Goal: Feedback & Contribution: Submit feedback/report problem

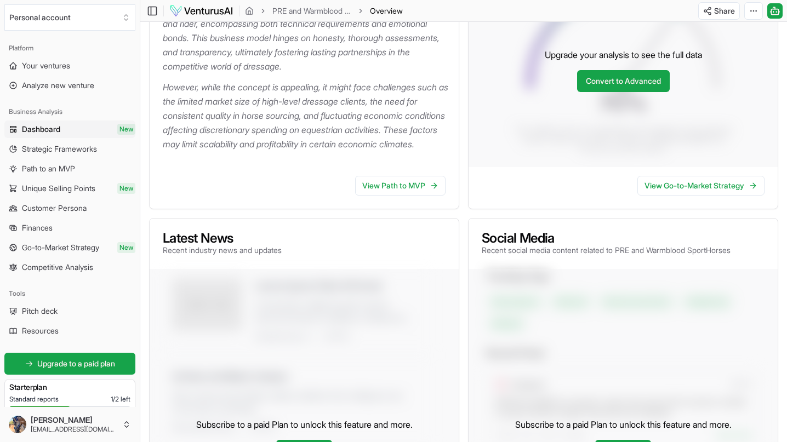
scroll to position [247, 0]
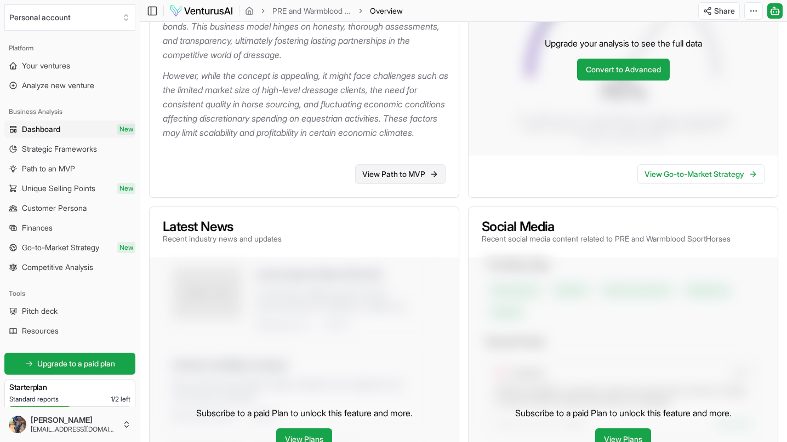
click at [390, 184] on link "View Path to MVP" at bounding box center [400, 174] width 90 height 20
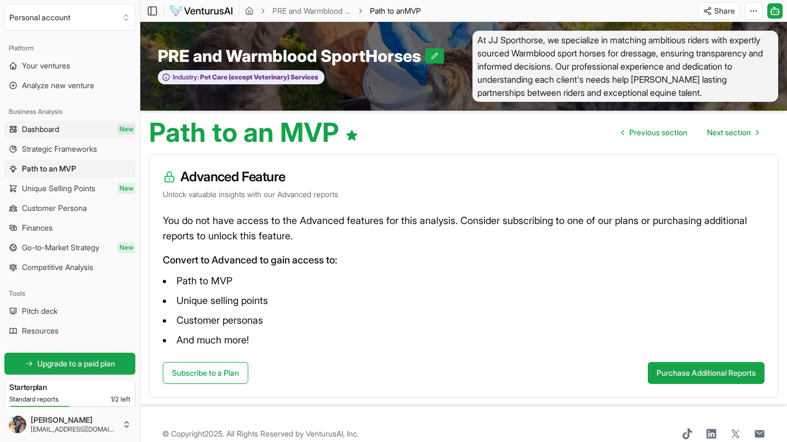
click at [117, 129] on span "New" at bounding box center [126, 129] width 18 height 11
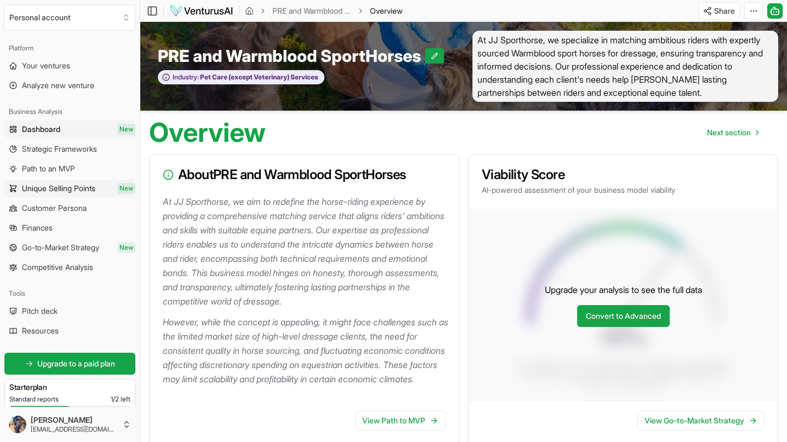
click at [104, 190] on link "Unique Selling Points New" at bounding box center [69, 189] width 131 height 18
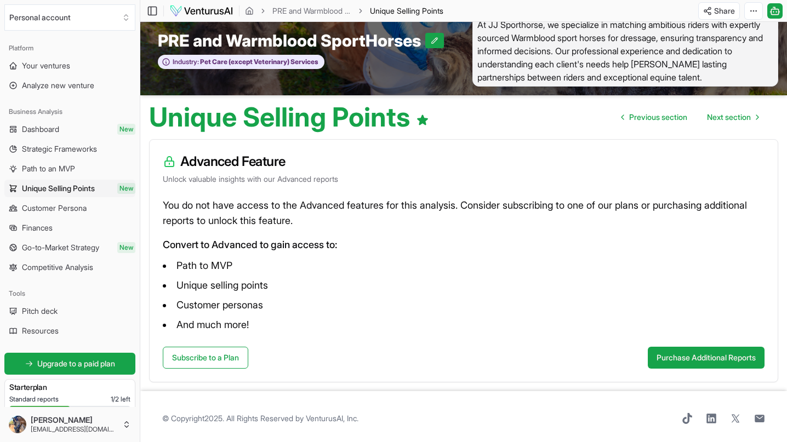
scroll to position [19, 0]
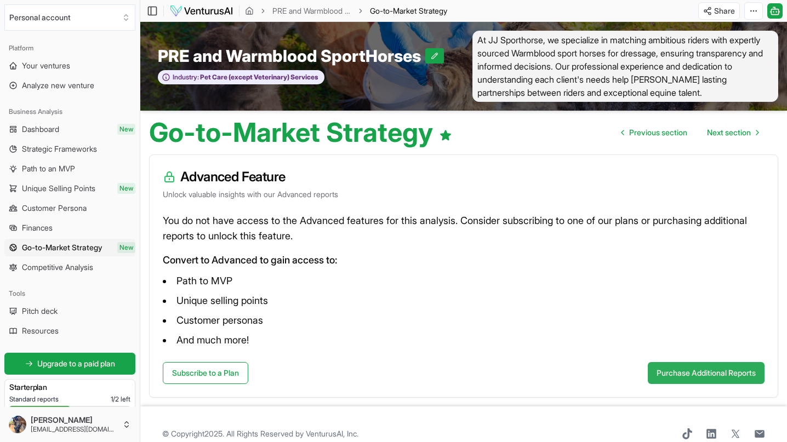
click at [673, 369] on button "Purchase Additional Reports" at bounding box center [706, 373] width 117 height 22
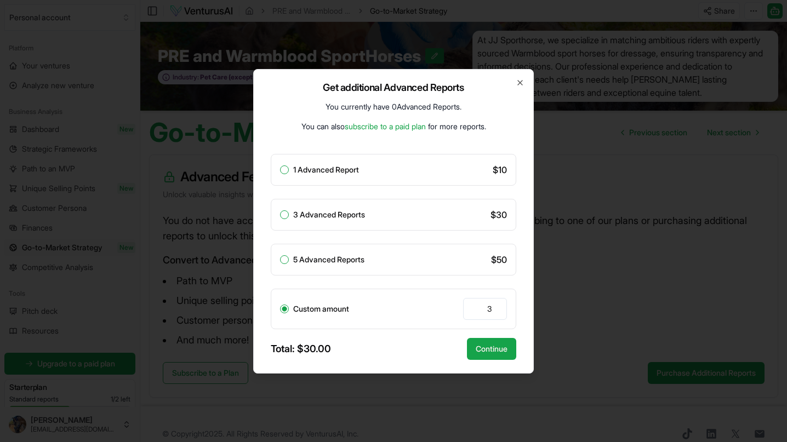
click at [405, 127] on link "subscribe to a paid plan" at bounding box center [385, 126] width 81 height 9
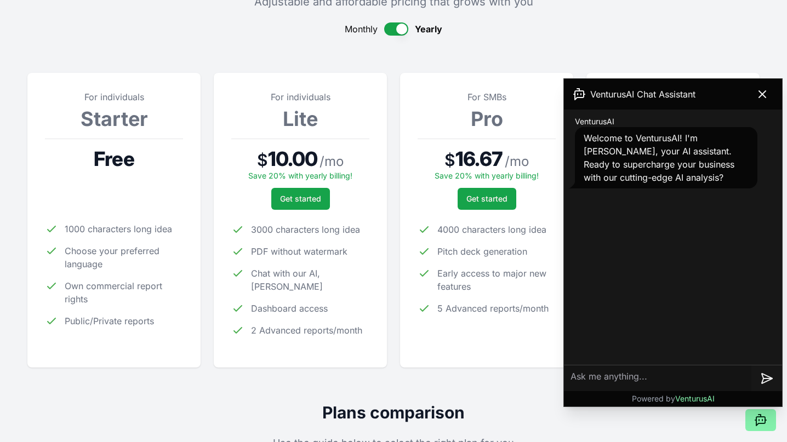
scroll to position [107, 0]
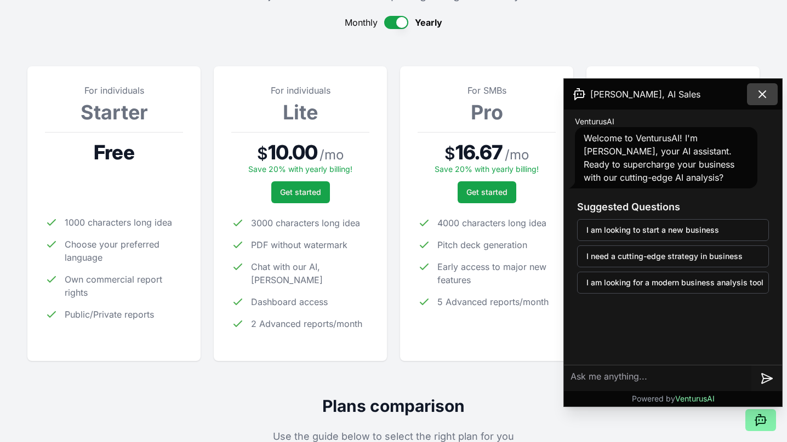
click at [766, 94] on icon at bounding box center [762, 94] width 13 height 13
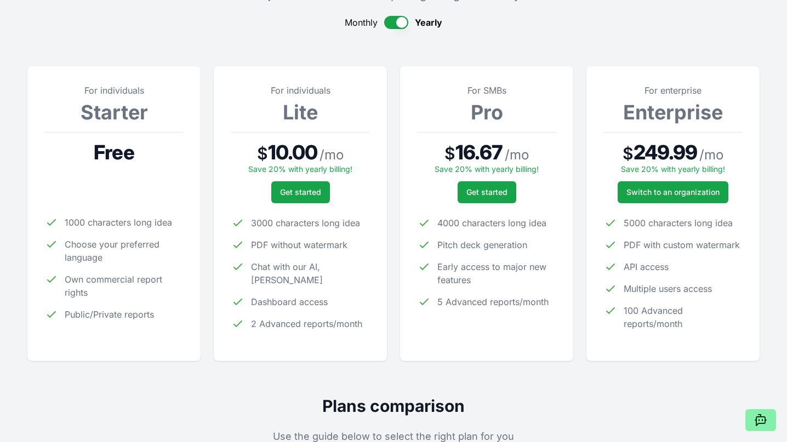
scroll to position [92, 0]
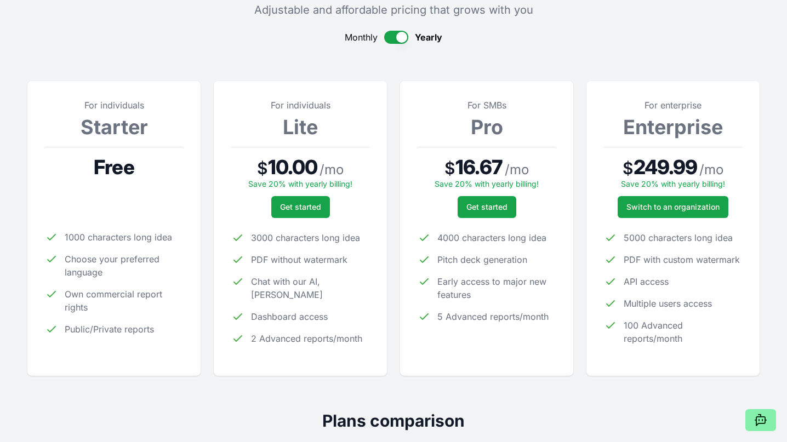
click at [402, 38] on button "button" at bounding box center [396, 37] width 24 height 13
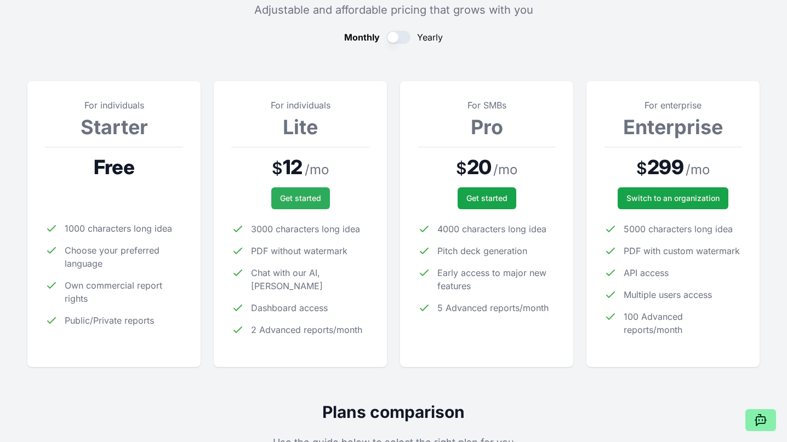
click at [295, 203] on span "Get started" at bounding box center [300, 198] width 41 height 11
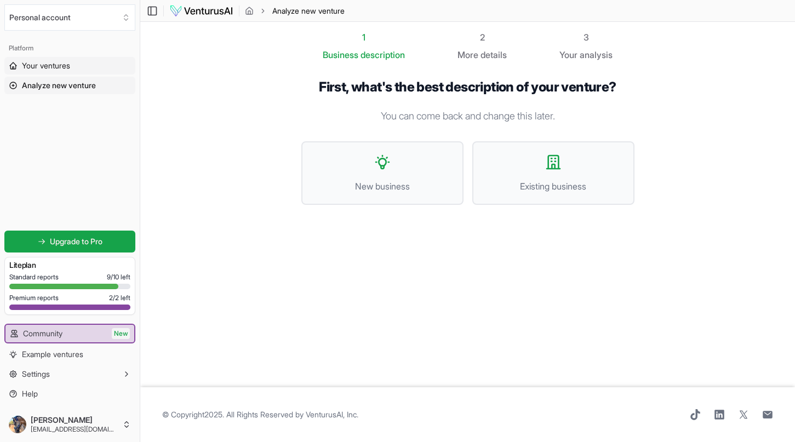
click at [62, 64] on span "Your ventures" at bounding box center [46, 65] width 48 height 11
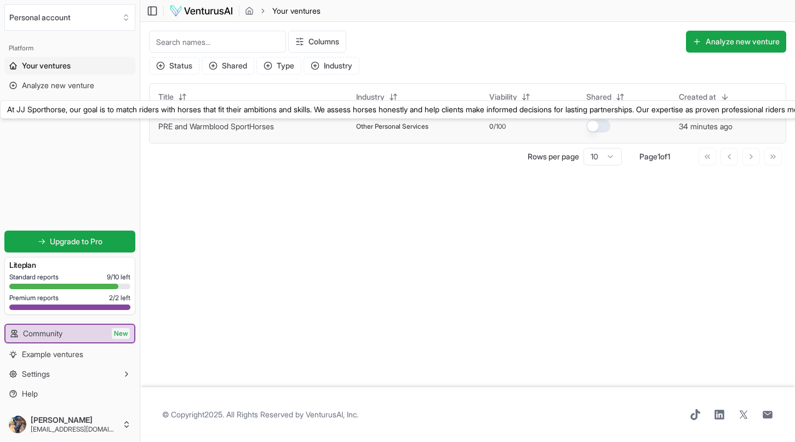
click at [270, 124] on link "PRE and Warmblood SportHorses" at bounding box center [216, 126] width 116 height 9
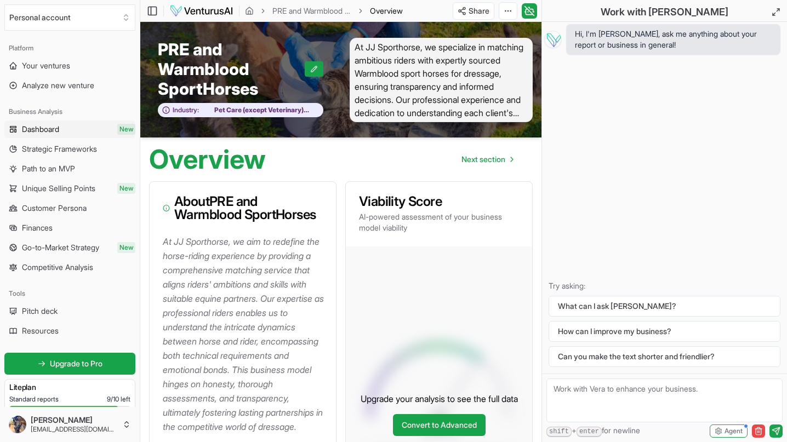
click at [83, 126] on link "Dashboard New" at bounding box center [69, 130] width 131 height 18
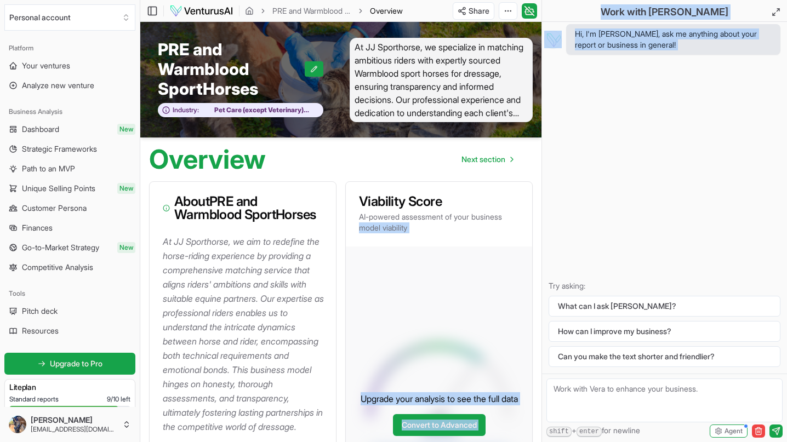
drag, startPoint x: 540, startPoint y: 218, endPoint x: 617, endPoint y: 210, distance: 77.6
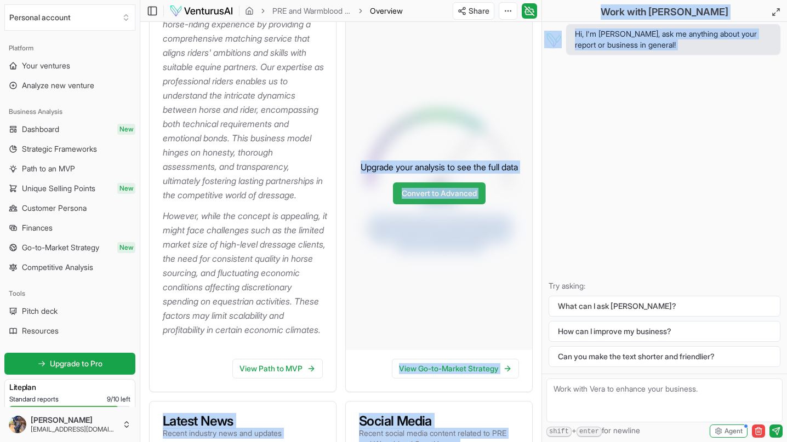
scroll to position [272, 0]
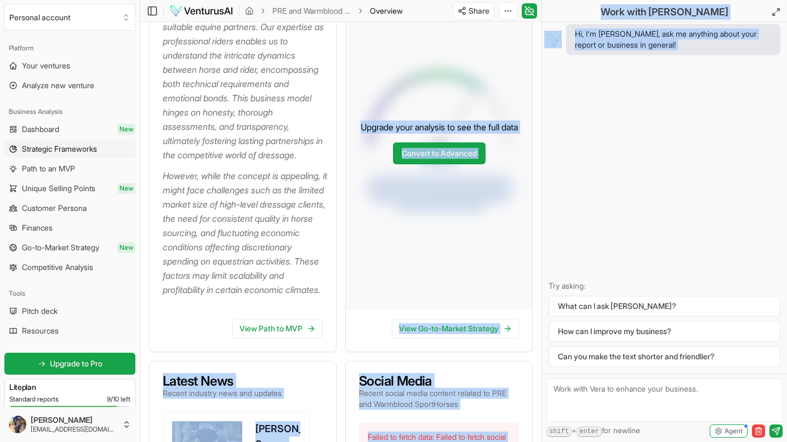
click at [81, 150] on span "Strategic Frameworks" at bounding box center [59, 149] width 75 height 11
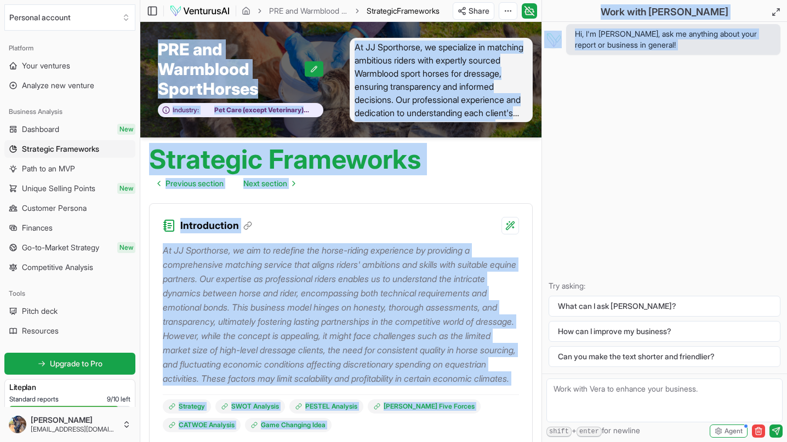
click at [291, 223] on div "Introduction" at bounding box center [341, 219] width 382 height 31
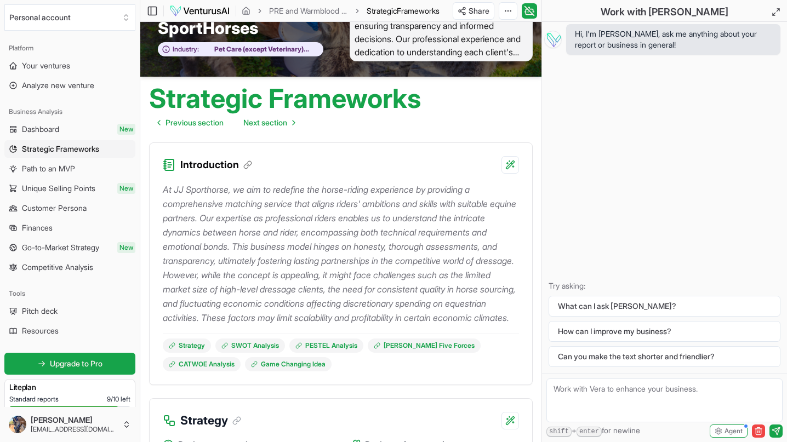
scroll to position [33, 0]
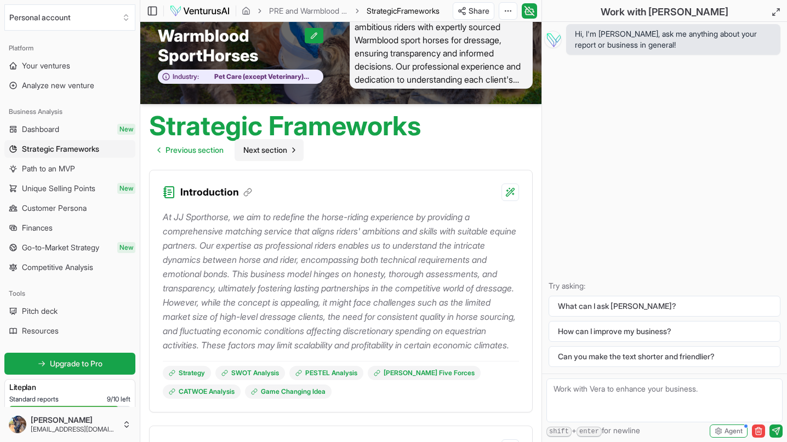
click at [269, 148] on span "Next section" at bounding box center [265, 150] width 44 height 11
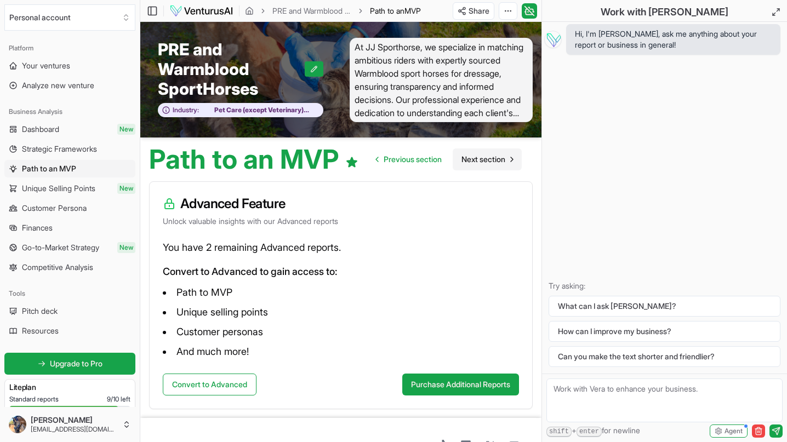
click at [478, 157] on span "Next section" at bounding box center [483, 159] width 44 height 11
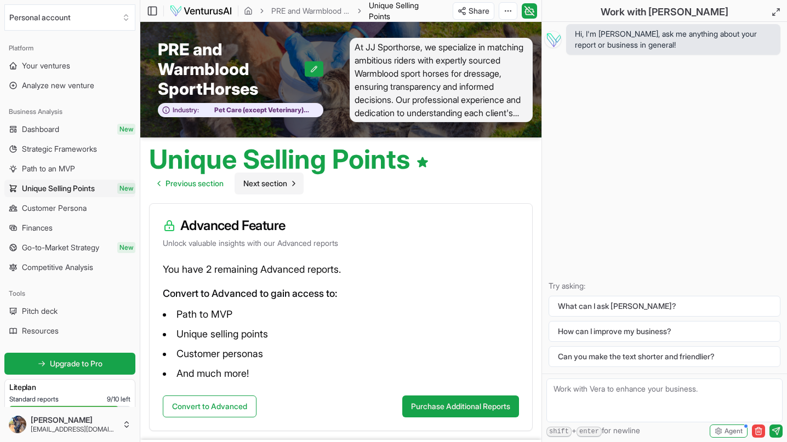
click at [274, 183] on span "Next section" at bounding box center [265, 183] width 44 height 11
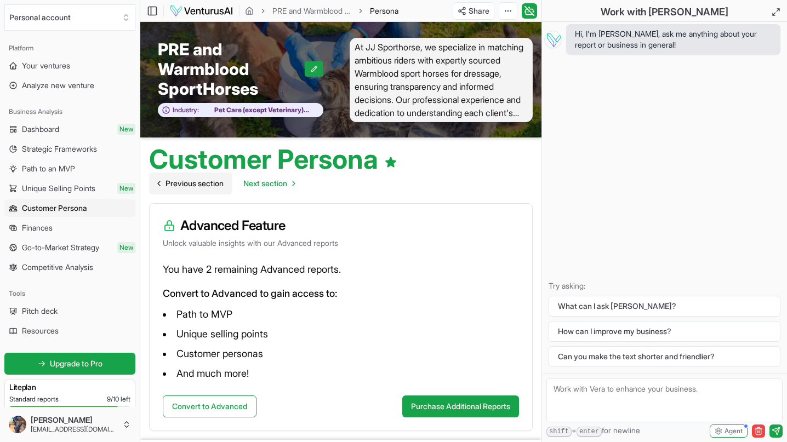
click at [211, 179] on span "Previous section" at bounding box center [194, 183] width 58 height 11
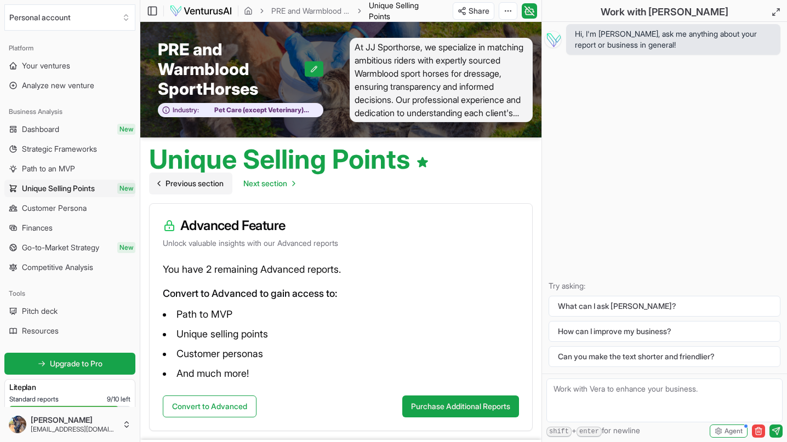
click at [210, 184] on span "Previous section" at bounding box center [194, 183] width 58 height 11
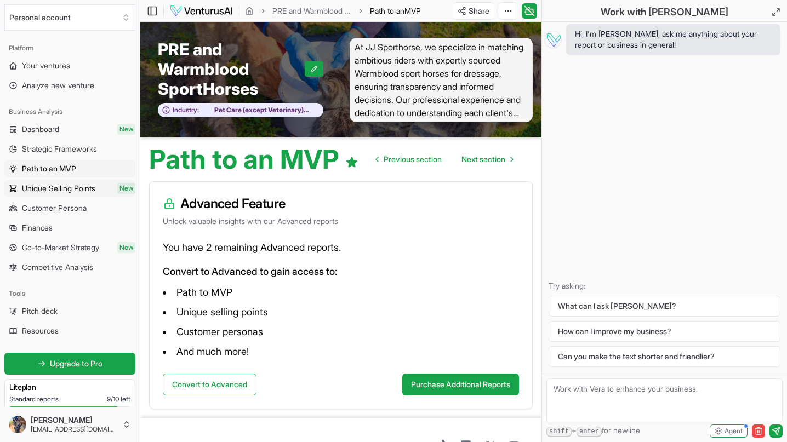
click at [81, 188] on span "Unique Selling Points" at bounding box center [58, 188] width 73 height 11
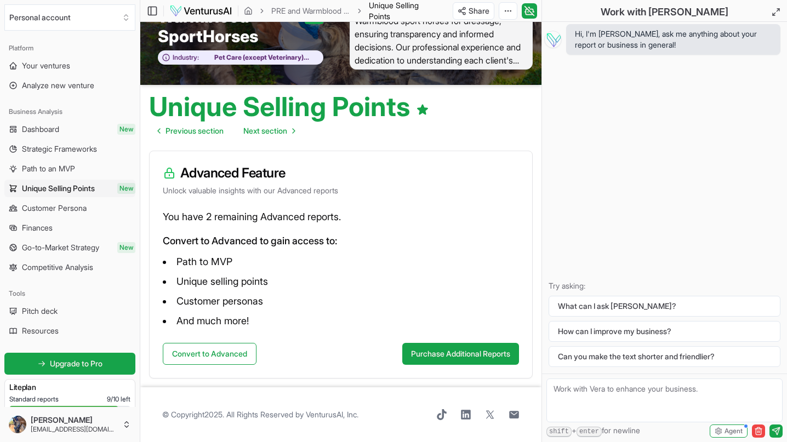
scroll to position [53, 0]
click at [201, 359] on button "Convert to Advanced" at bounding box center [210, 354] width 94 height 22
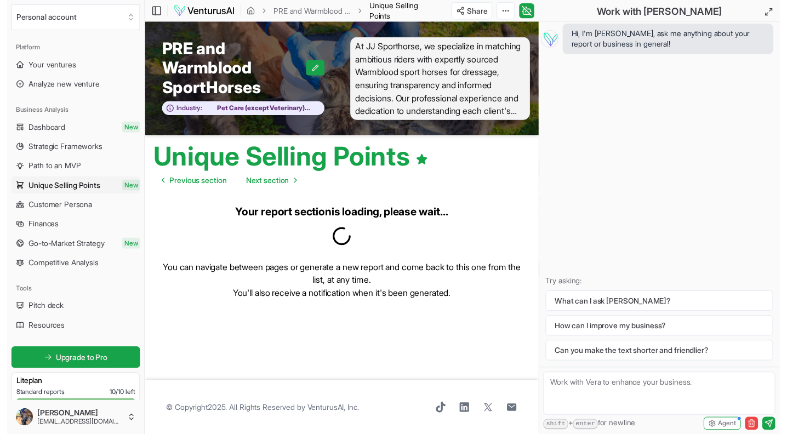
scroll to position [0, 0]
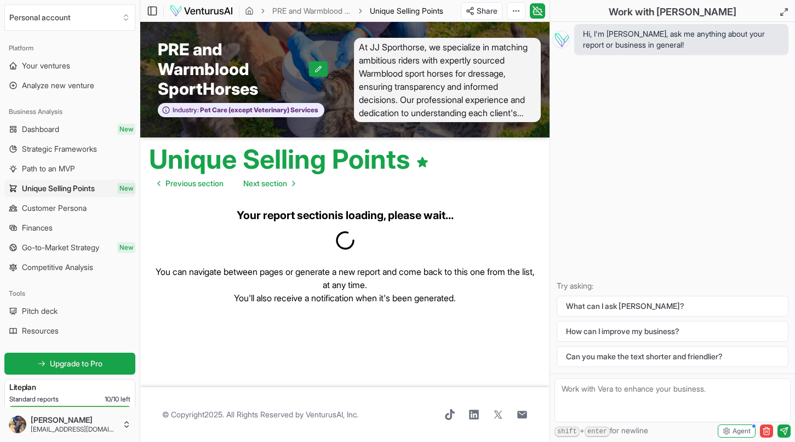
click at [65, 398] on div "Standard reports 10 / 10 left" at bounding box center [69, 399] width 121 height 9
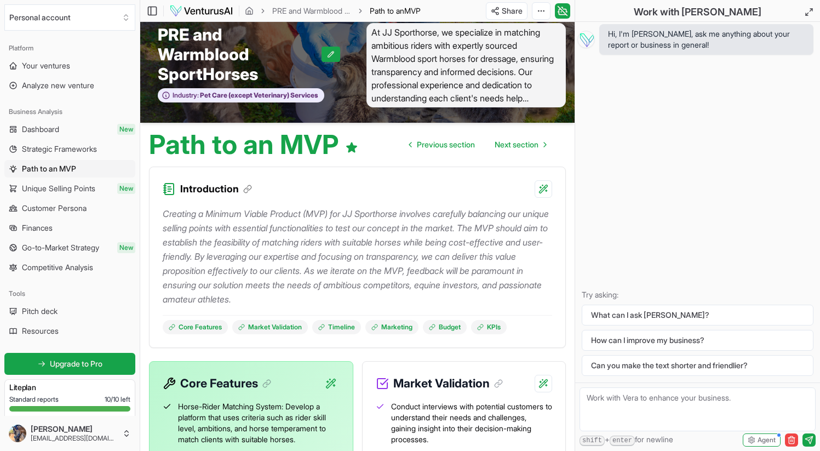
scroll to position [16, 0]
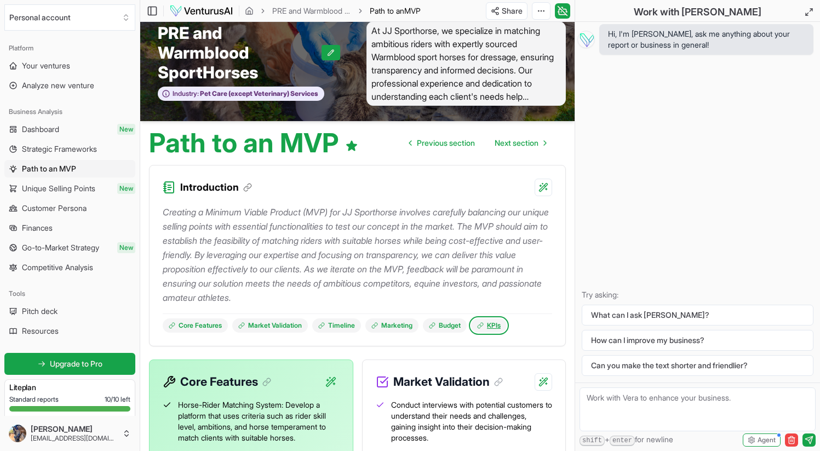
click at [493, 324] on link "KPIs" at bounding box center [489, 325] width 36 height 14
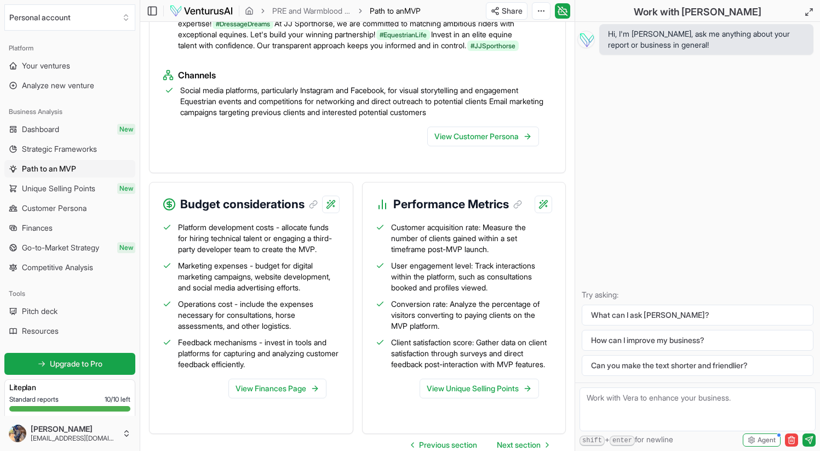
scroll to position [1219, 0]
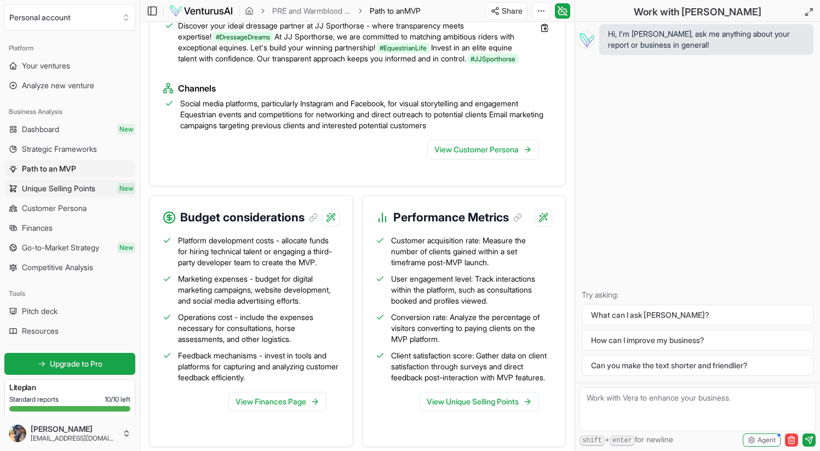
click at [72, 187] on span "Unique Selling Points" at bounding box center [58, 188] width 73 height 11
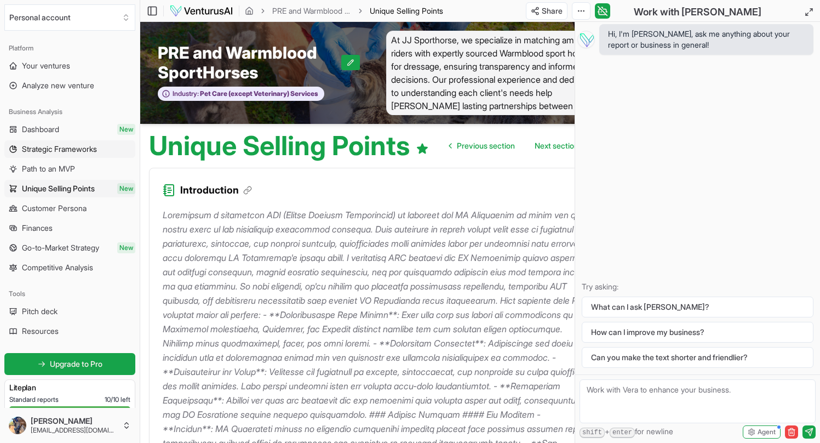
click at [84, 150] on span "Strategic Frameworks" at bounding box center [59, 149] width 75 height 11
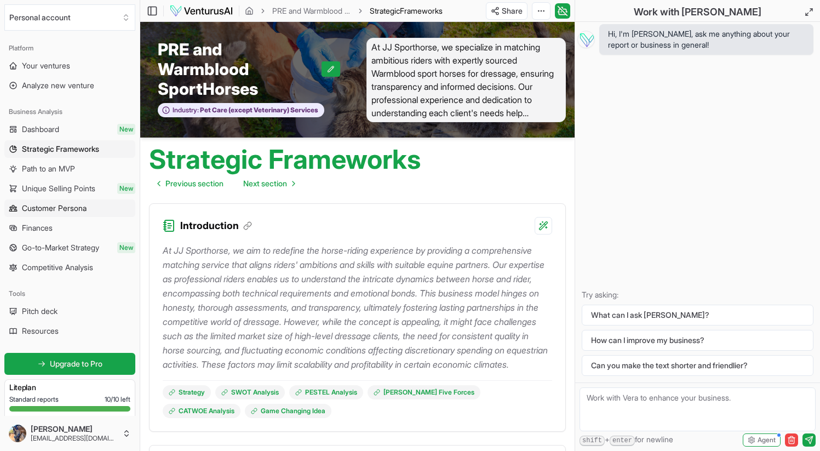
click at [56, 207] on span "Customer Persona" at bounding box center [54, 208] width 65 height 11
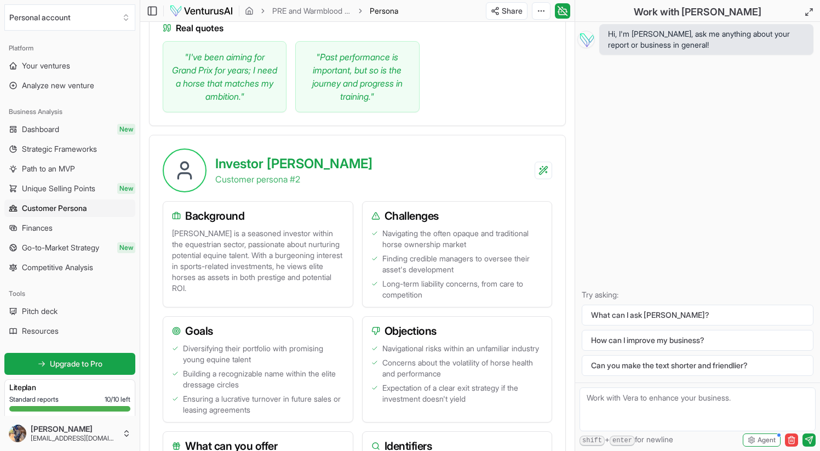
scroll to position [626, 0]
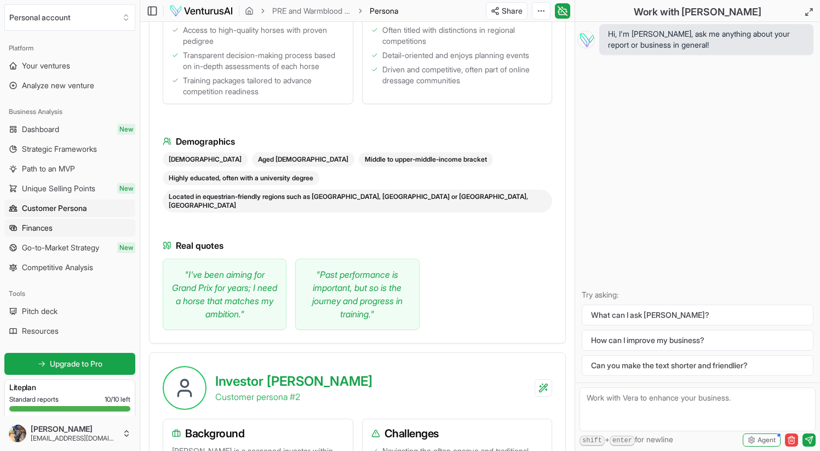
click at [76, 228] on link "Finances" at bounding box center [69, 228] width 131 height 18
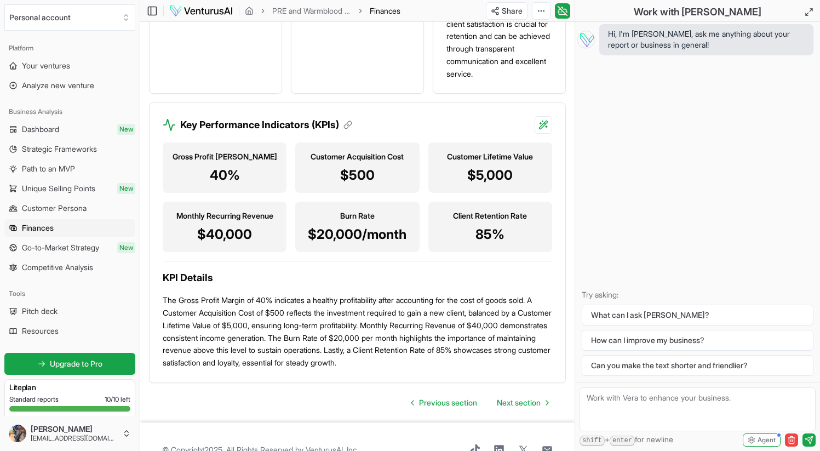
scroll to position [1530, 0]
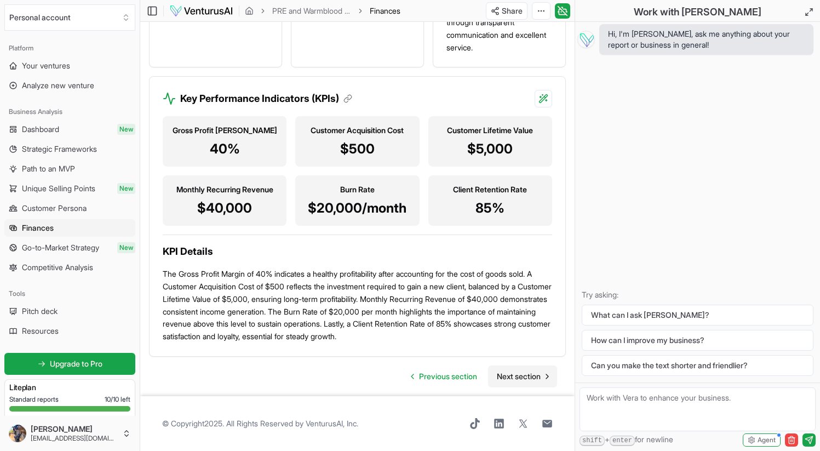
click at [513, 382] on span "Next section" at bounding box center [519, 376] width 44 height 11
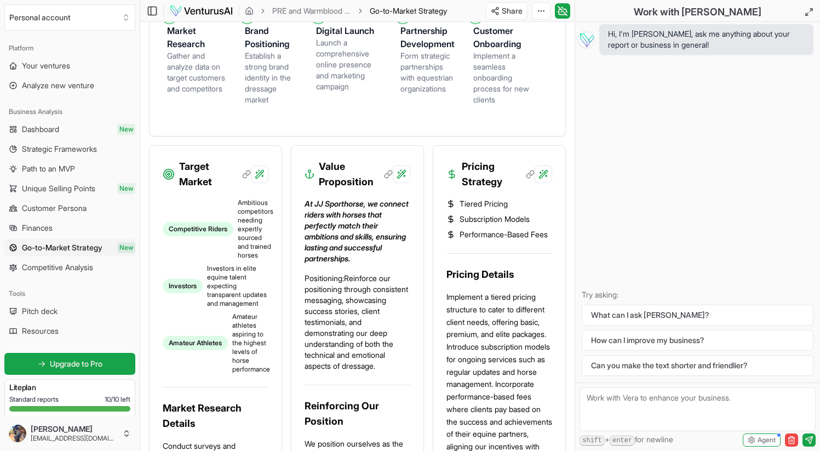
scroll to position [440, 0]
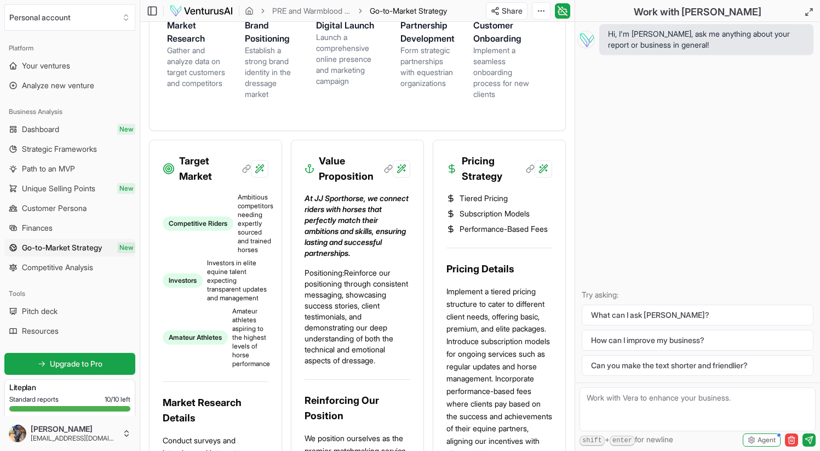
click at [499, 184] on h3 "Pricing Strategy" at bounding box center [498, 168] width 73 height 31
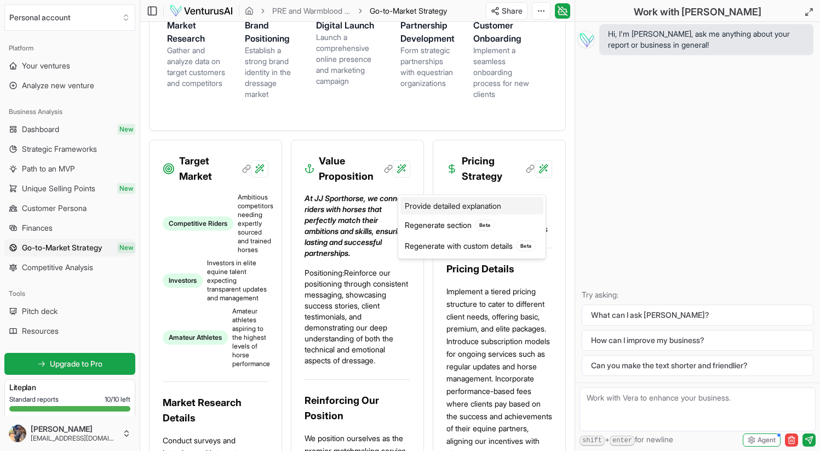
click at [478, 209] on div "Provide detailed explanation" at bounding box center [472, 206] width 143 height 18
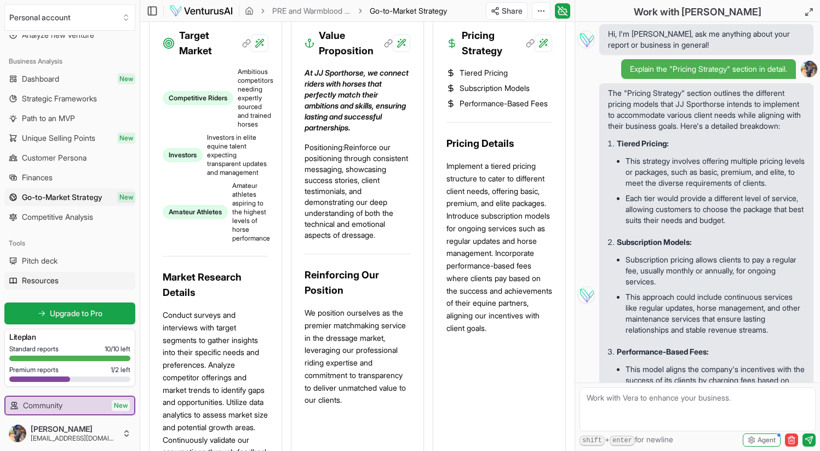
scroll to position [0, 0]
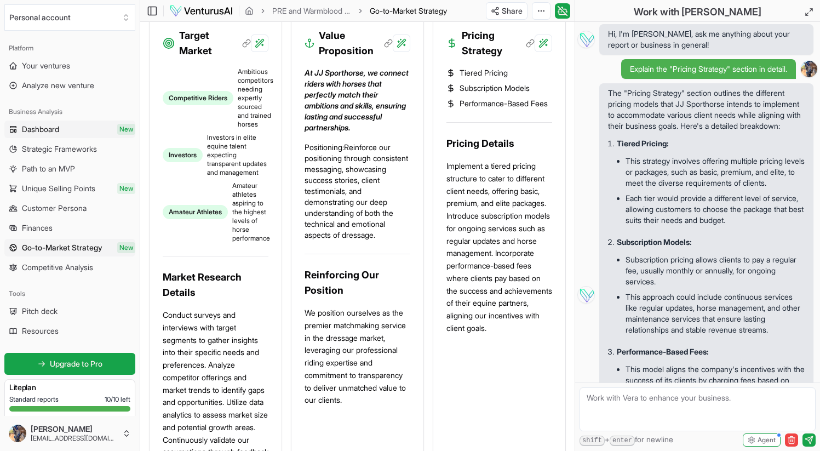
click at [54, 134] on span "Dashboard" at bounding box center [40, 129] width 37 height 11
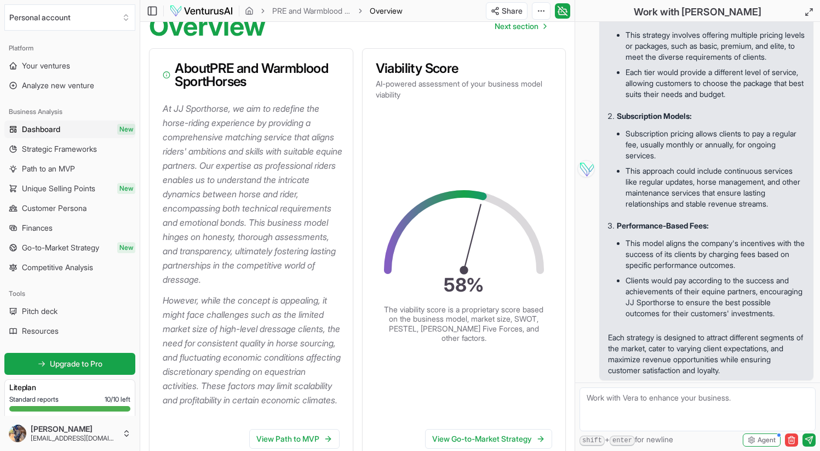
scroll to position [279, 0]
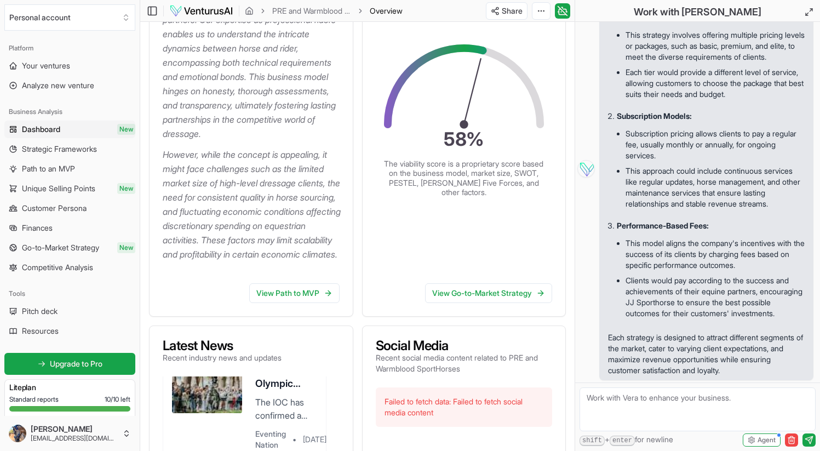
click at [270, 363] on p "Recent industry news and updates" at bounding box center [222, 357] width 119 height 11
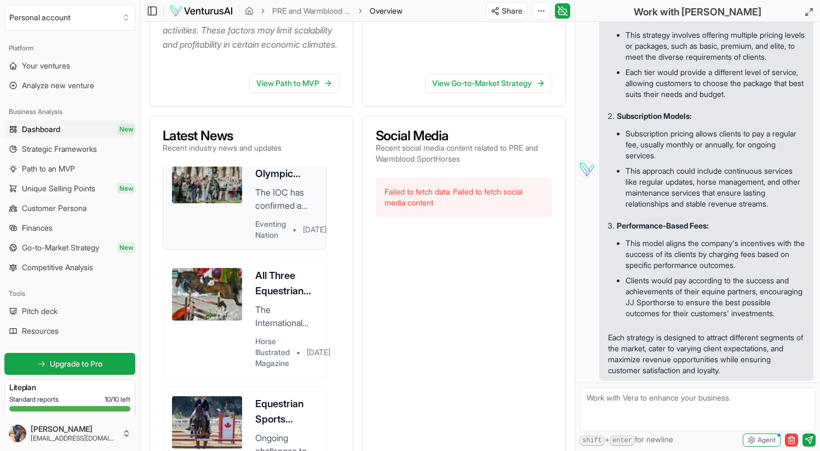
scroll to position [526, 0]
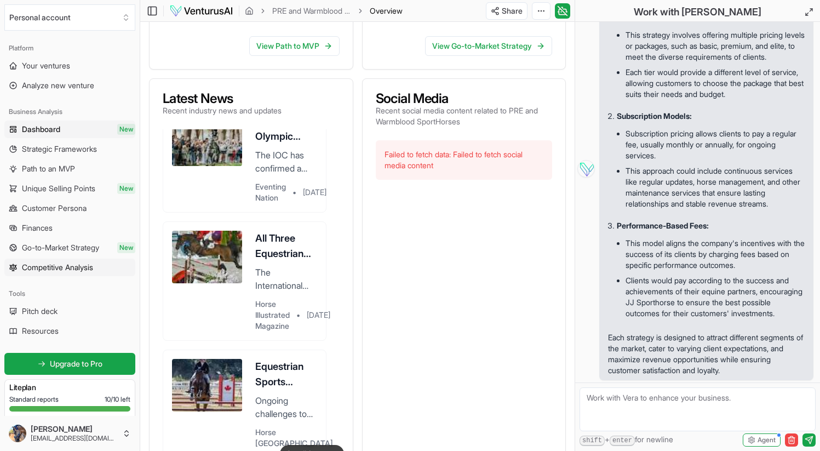
click at [61, 267] on span "Competitive Analysis" at bounding box center [57, 267] width 71 height 11
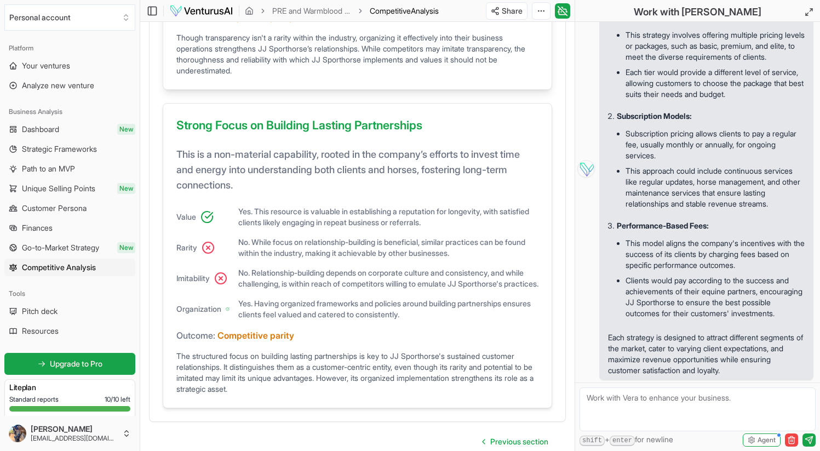
scroll to position [897, 0]
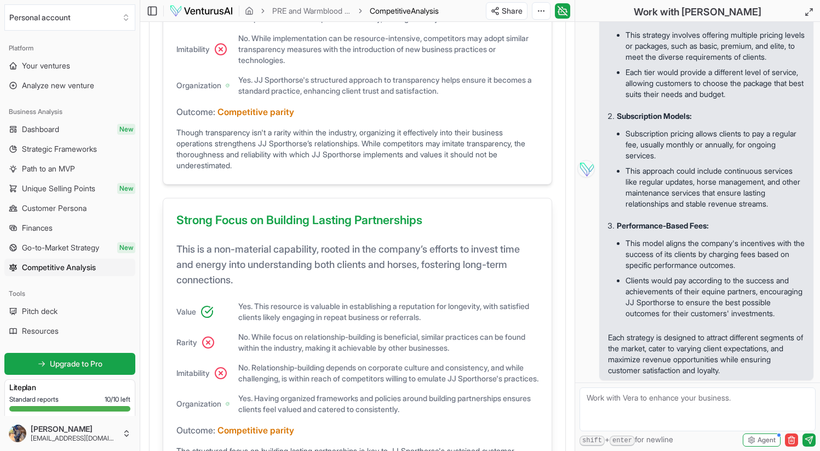
click at [293, 279] on h4 "This is a non-material capability, rooted in the company’s efforts to invest ti…" at bounding box center [357, 269] width 362 height 55
click at [254, 308] on span "Yes. This resource is valuable in establishing a reputation for longevity, with…" at bounding box center [388, 312] width 300 height 22
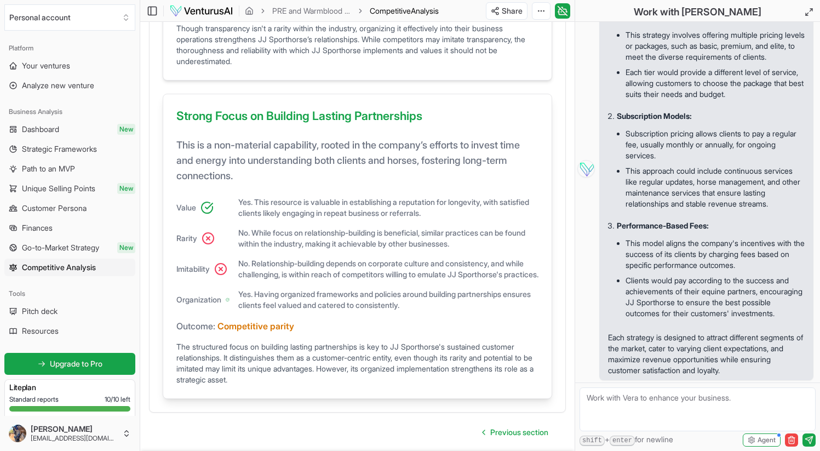
scroll to position [1030, 0]
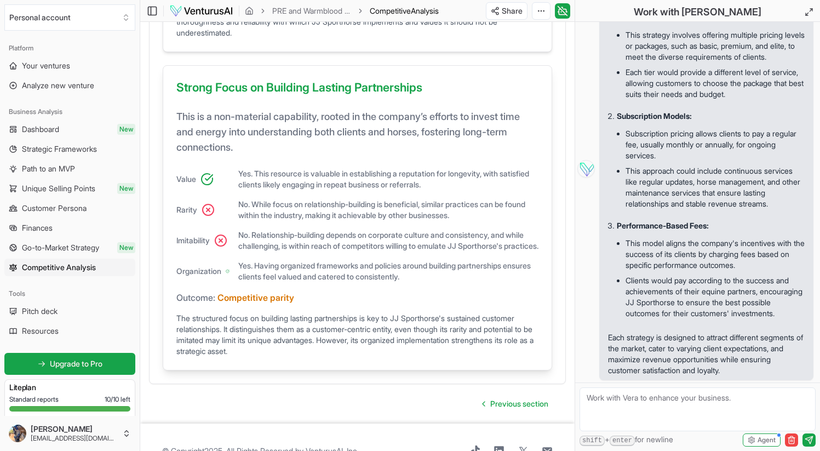
click at [293, 350] on div "The structured focus on building lasting partnerships is key to JJ Sporthorse's…" at bounding box center [357, 335] width 362 height 44
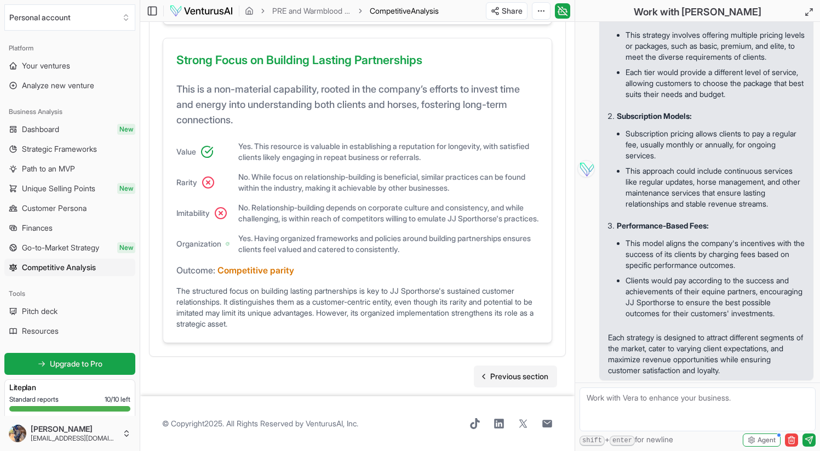
click at [505, 377] on span "Previous section" at bounding box center [519, 376] width 58 height 11
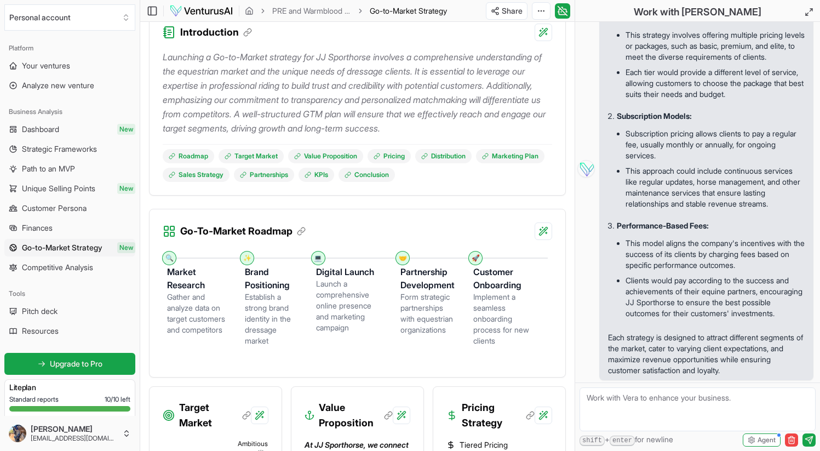
scroll to position [201, 0]
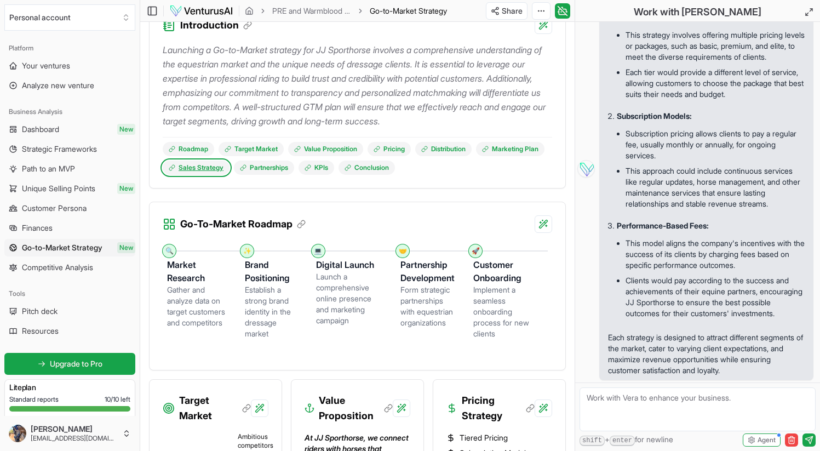
click at [230, 175] on link "Sales Strategy" at bounding box center [196, 168] width 67 height 14
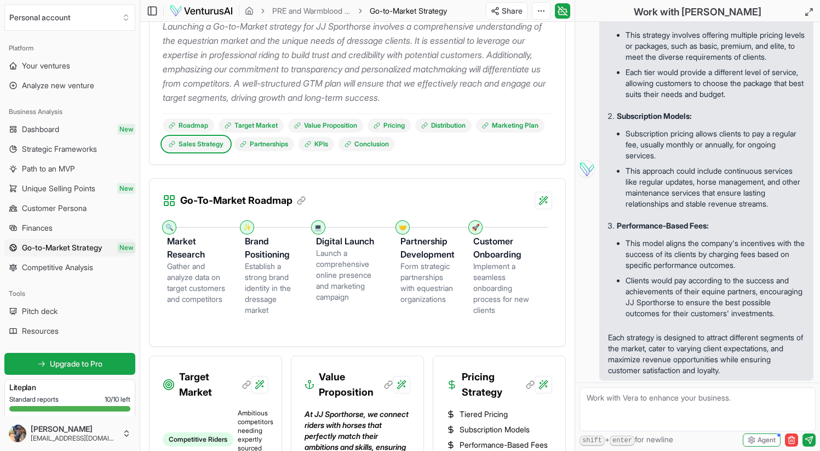
scroll to position [224, 0]
click at [294, 152] on link "Partnerships" at bounding box center [264, 145] width 60 height 14
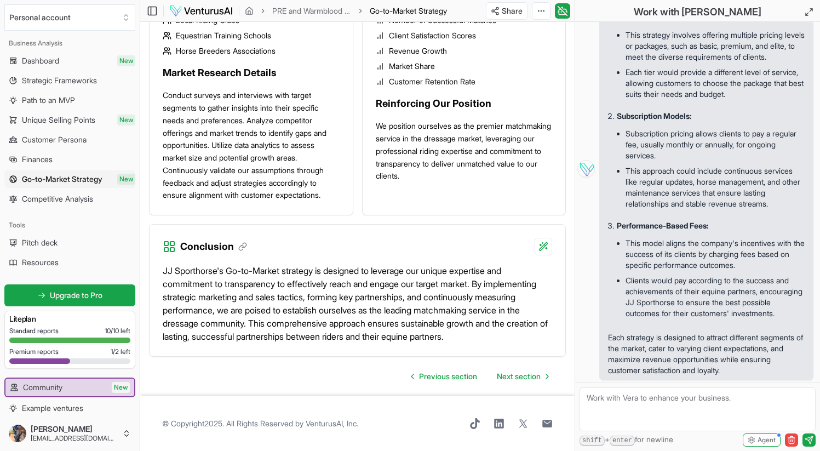
scroll to position [113, 0]
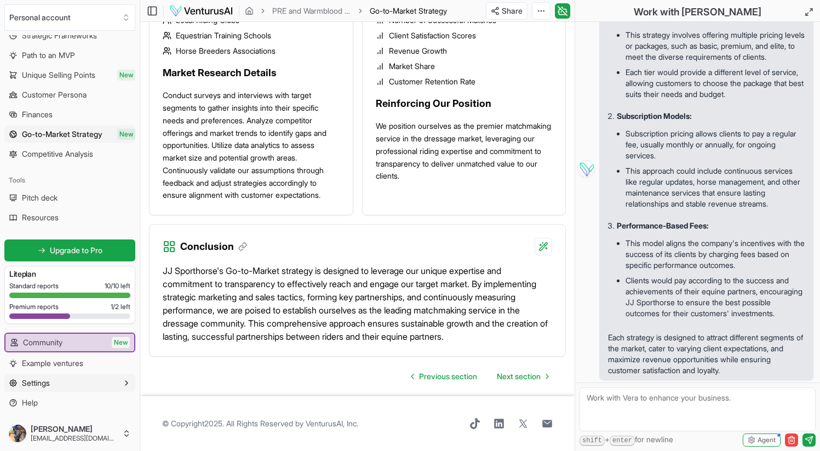
click at [73, 380] on button "Settings" at bounding box center [69, 383] width 131 height 18
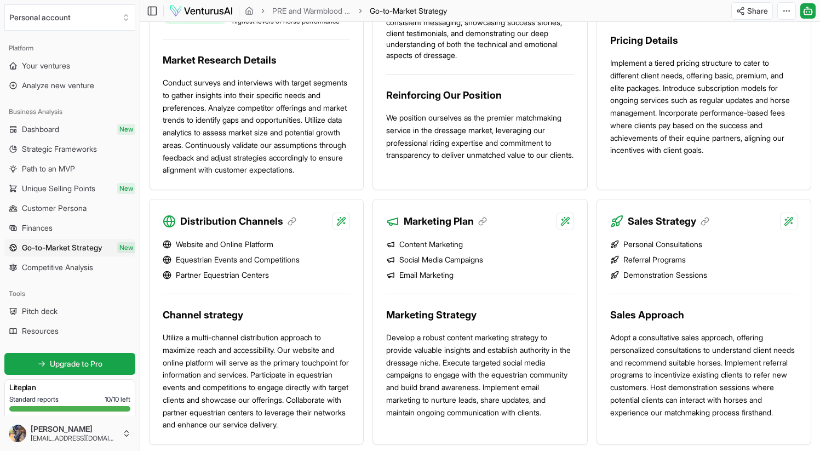
scroll to position [181, 0]
click at [85, 129] on link "Dashboard New" at bounding box center [69, 130] width 131 height 18
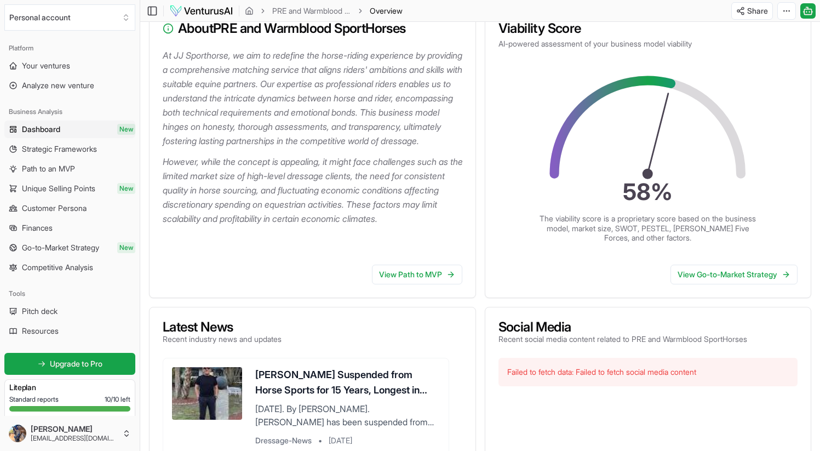
scroll to position [153, 0]
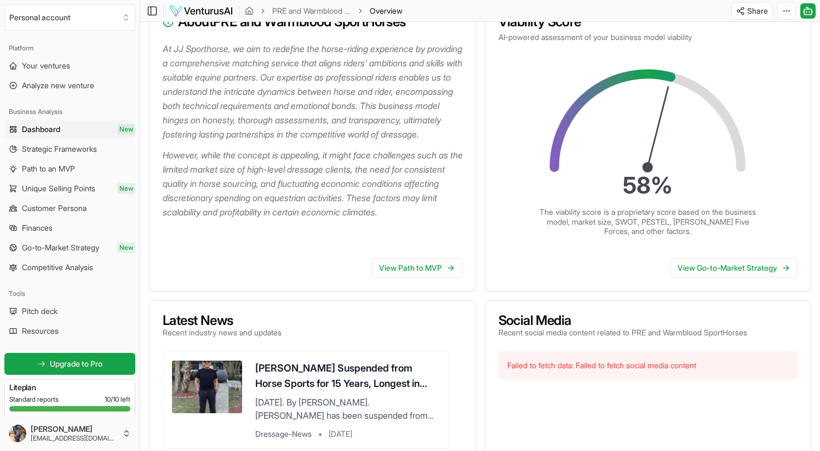
click at [607, 364] on div "Failed to fetch data: Failed to fetch social media content" at bounding box center [649, 365] width 300 height 28
click at [616, 340] on div "Social Media Recent social media content related to PRE and Warmblood SportHors…" at bounding box center [648, 326] width 326 height 50
click at [691, 265] on link "View Go-to-Market Strategy" at bounding box center [734, 268] width 127 height 20
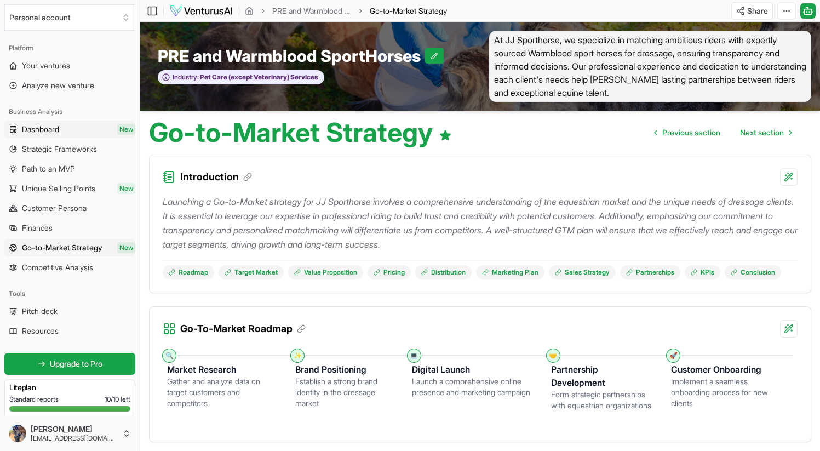
click at [68, 134] on link "Dashboard New" at bounding box center [69, 130] width 131 height 18
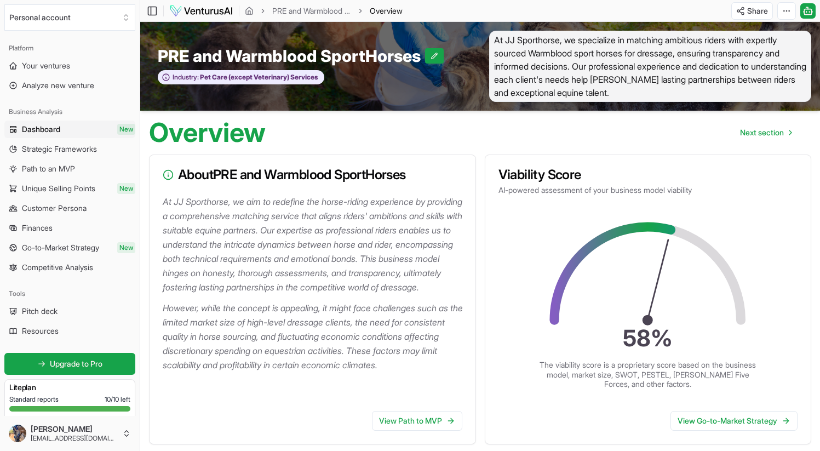
click at [392, 10] on span "Overview" at bounding box center [386, 10] width 33 height 11
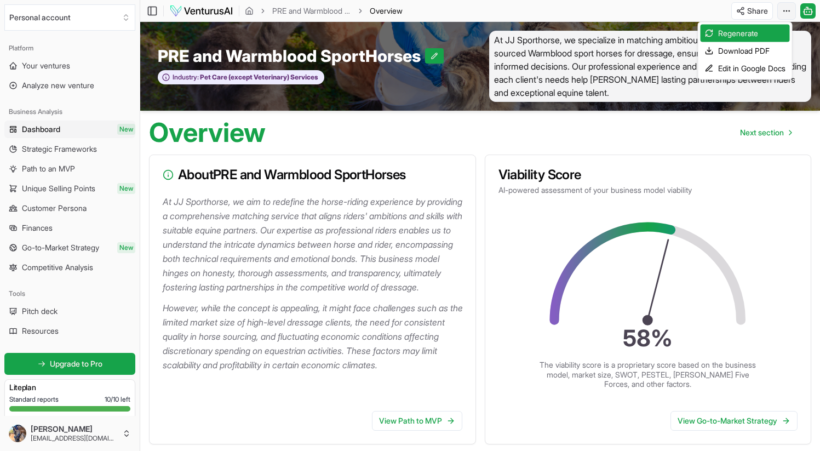
click at [788, 11] on html "We value your privacy We use cookies to enhance your browsing experience, serve…" at bounding box center [410, 225] width 820 height 451
click at [754, 69] on div "Edit in Google Docs" at bounding box center [745, 69] width 89 height 18
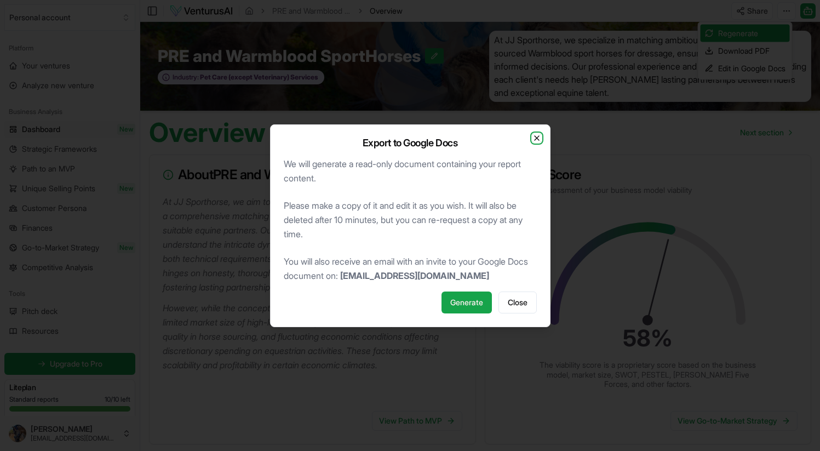
click at [537, 138] on icon "button" at bounding box center [537, 138] width 4 height 4
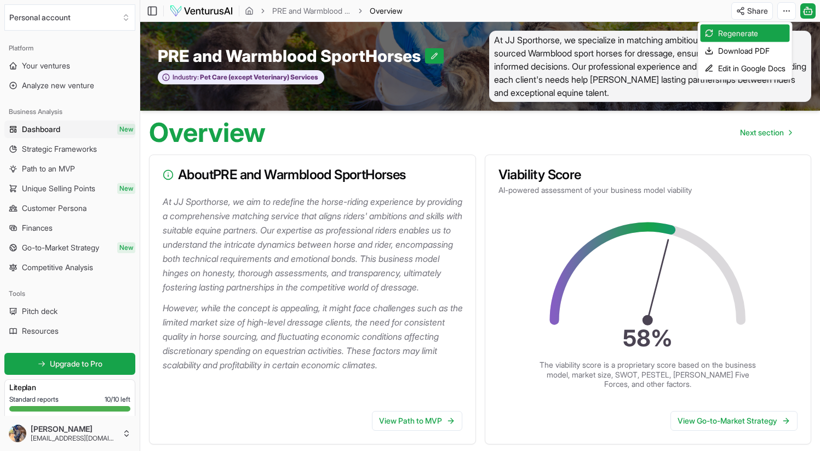
click at [307, 14] on html "We value your privacy We use cookies to enhance your browsing experience, serve…" at bounding box center [410, 225] width 820 height 451
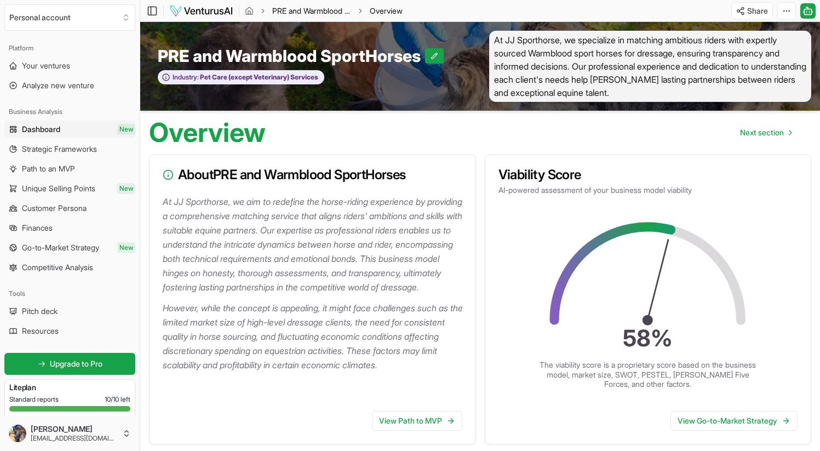
click at [302, 10] on link "PRE and Warmblood SportHorses" at bounding box center [311, 10] width 79 height 11
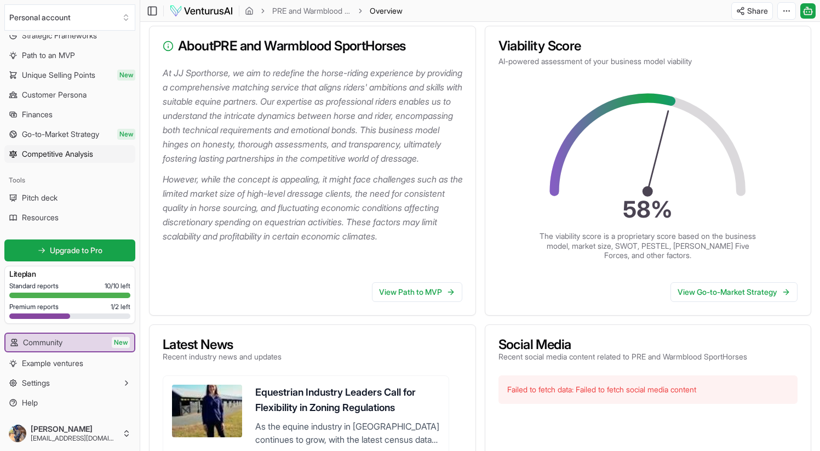
scroll to position [197, 0]
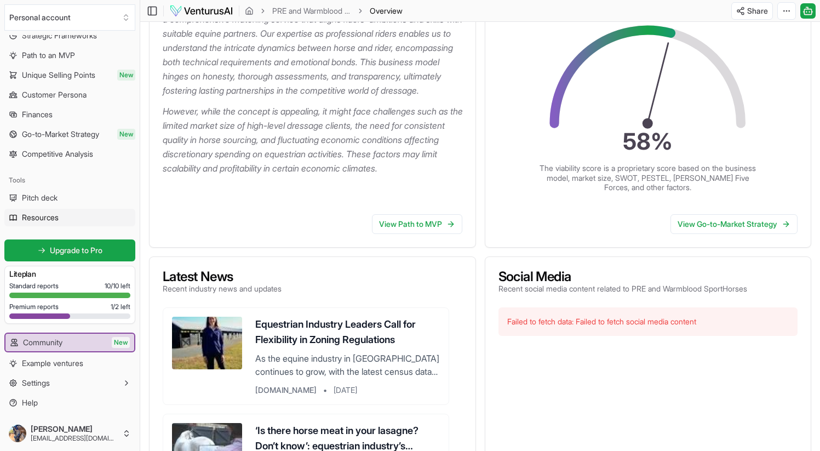
click at [37, 216] on span "Resources" at bounding box center [40, 217] width 37 height 11
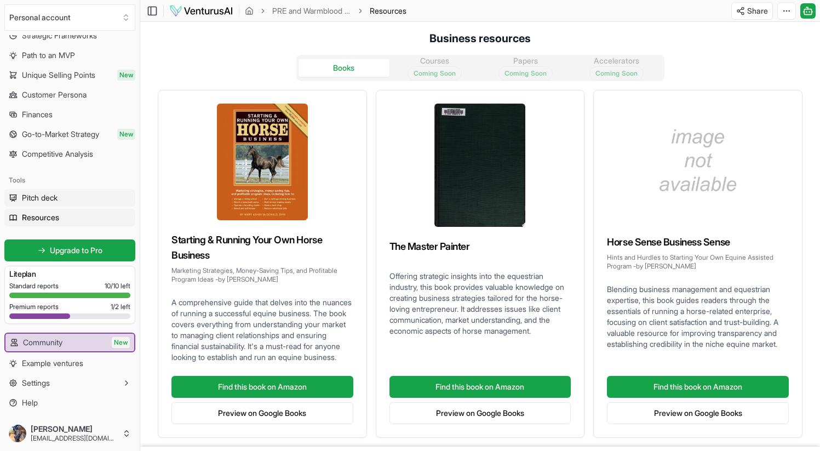
click at [71, 194] on link "Pitch deck" at bounding box center [69, 198] width 131 height 18
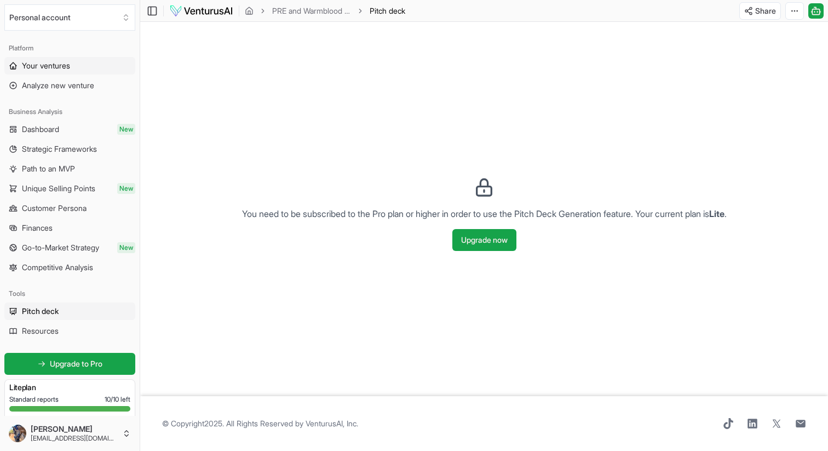
click at [64, 67] on span "Your ventures" at bounding box center [46, 65] width 48 height 11
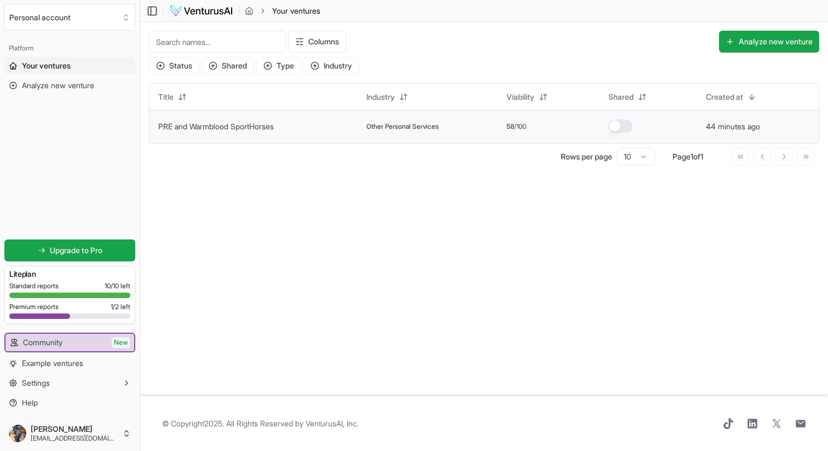
click at [436, 131] on td "Other Personal Services" at bounding box center [428, 126] width 140 height 33
click at [439, 125] on span "Other Personal Services" at bounding box center [403, 126] width 72 height 9
click at [409, 93] on html "We value your privacy We use cookies to enhance your browsing experience, serve…" at bounding box center [414, 225] width 828 height 451
click at [394, 120] on div "Asc" at bounding box center [398, 120] width 65 height 18
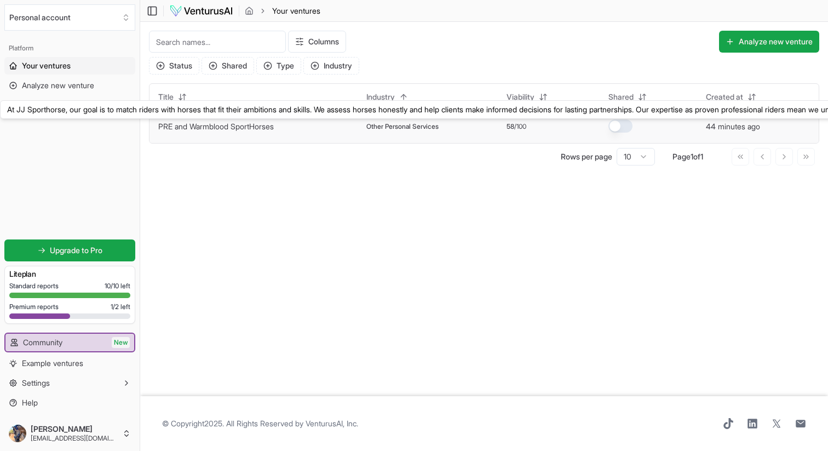
click at [247, 128] on link "PRE and Warmblood SportHorses" at bounding box center [216, 126] width 116 height 9
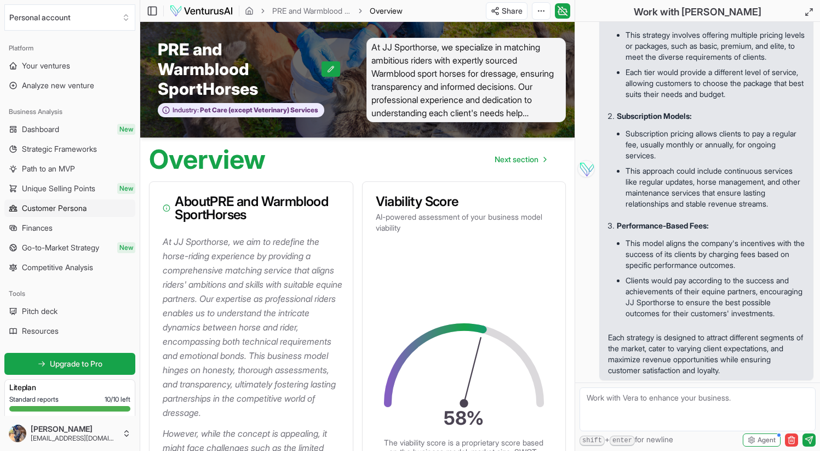
click at [58, 207] on span "Customer Persona" at bounding box center [54, 208] width 65 height 11
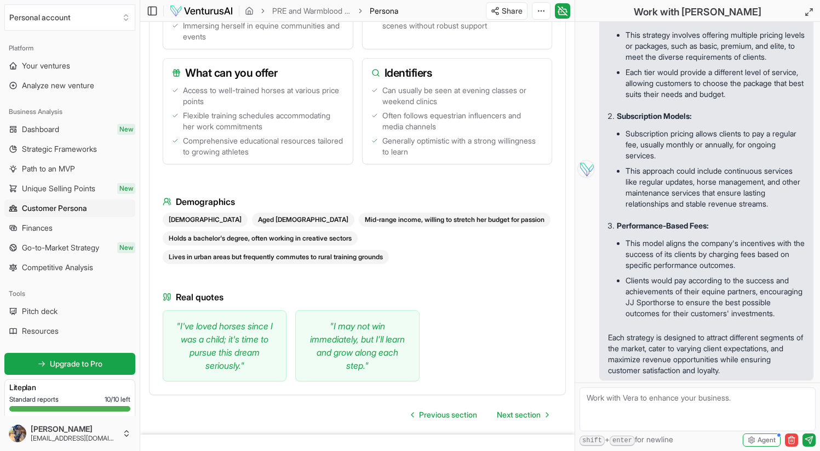
scroll to position [1874, 0]
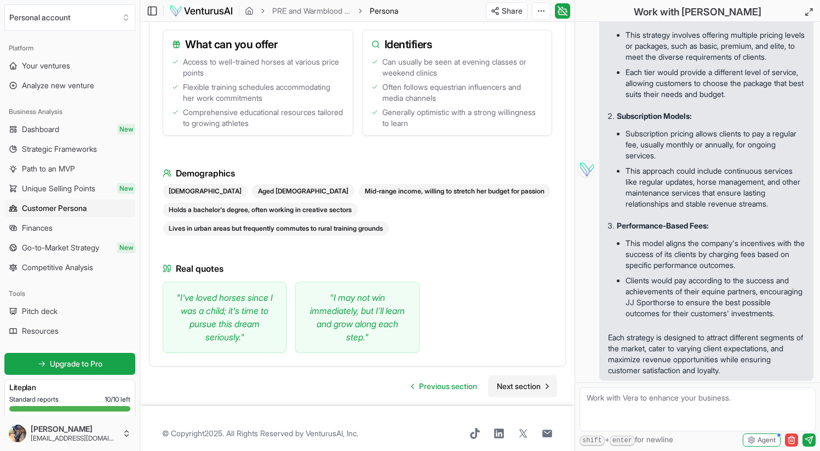
click at [512, 381] on span "Next section" at bounding box center [519, 386] width 44 height 11
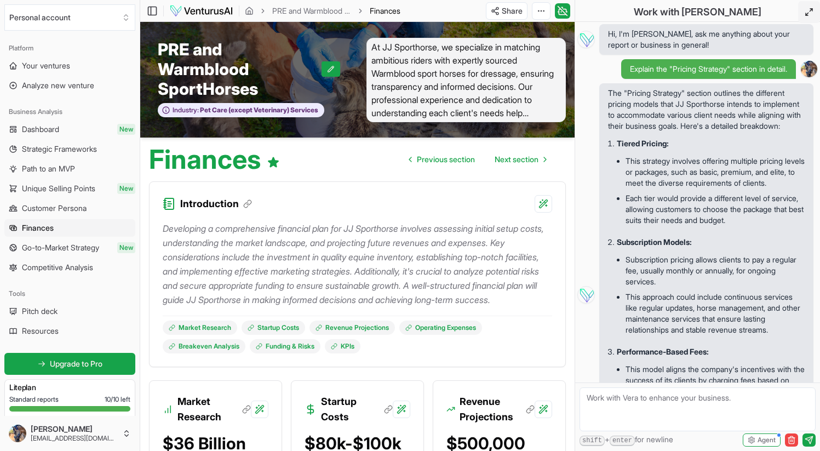
click at [794, 10] on icon at bounding box center [809, 12] width 9 height 9
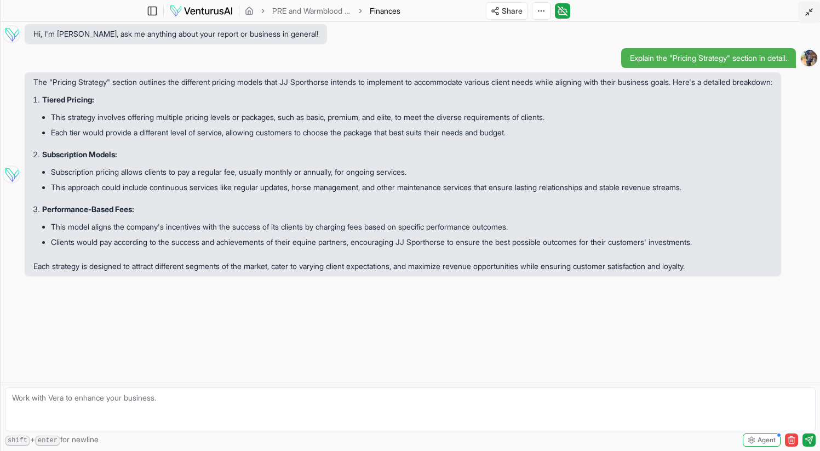
click at [794, 10] on icon at bounding box center [809, 12] width 9 height 9
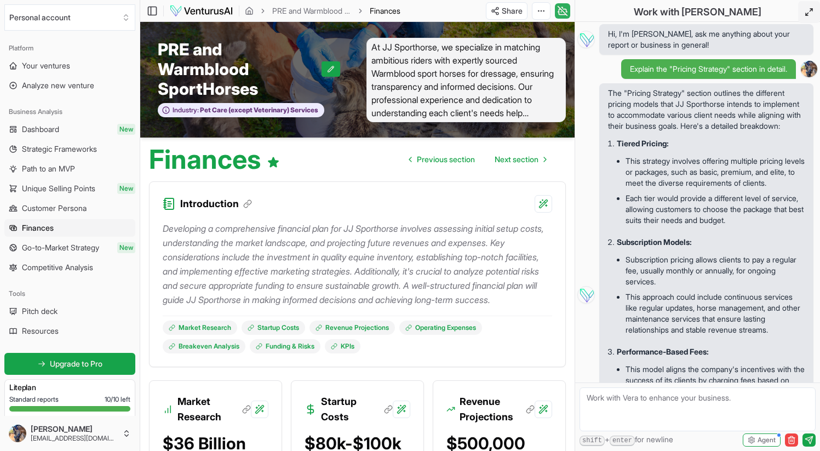
click at [563, 11] on icon at bounding box center [562, 10] width 9 height 9
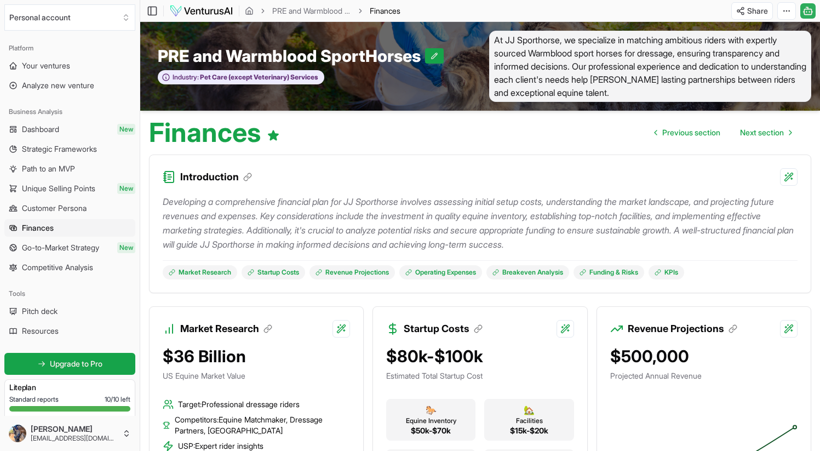
click at [794, 9] on rect at bounding box center [807, 11] width 7 height 5
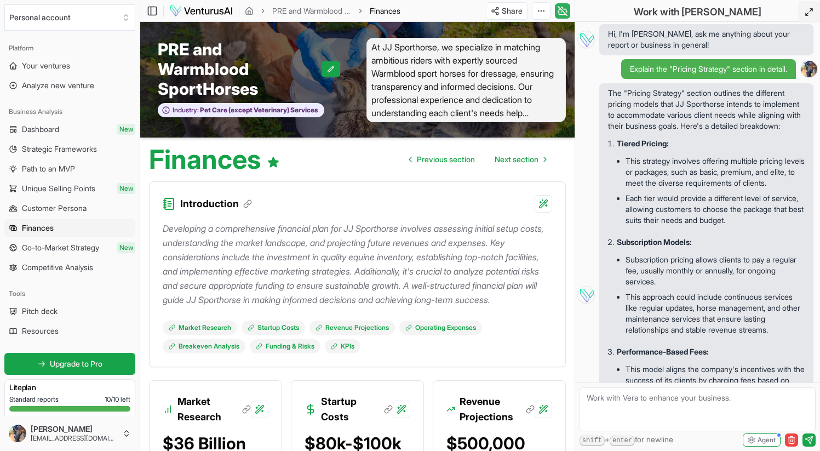
click at [560, 8] on icon at bounding box center [562, 10] width 9 height 9
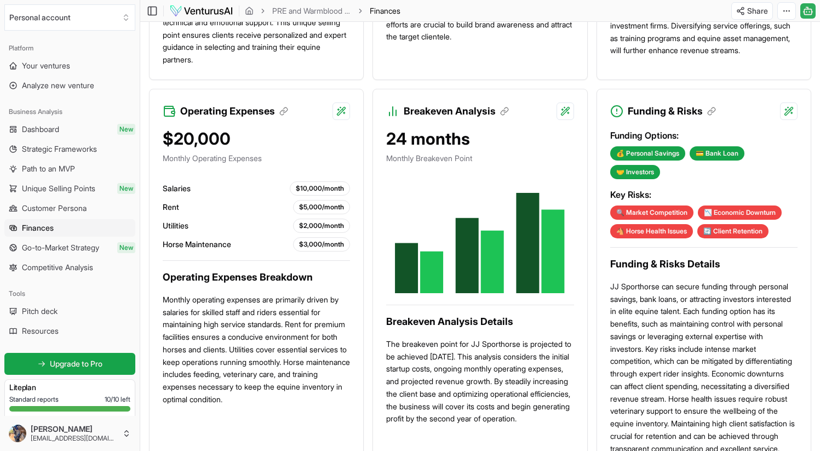
scroll to position [582, 0]
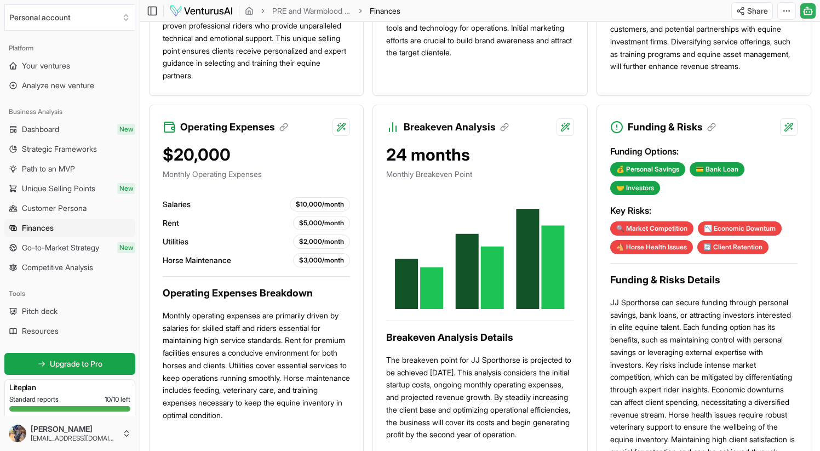
click at [331, 208] on div "$10,000/month" at bounding box center [320, 204] width 60 height 14
click at [323, 227] on div "$5,000/month" at bounding box center [321, 223] width 57 height 14
click at [304, 193] on div "Regenerate with custom details Beta" at bounding box center [270, 192] width 143 height 21
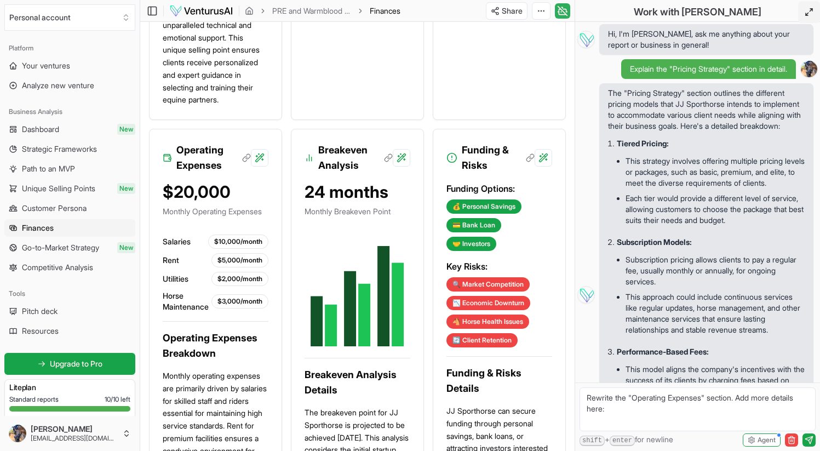
scroll to position [833, 0]
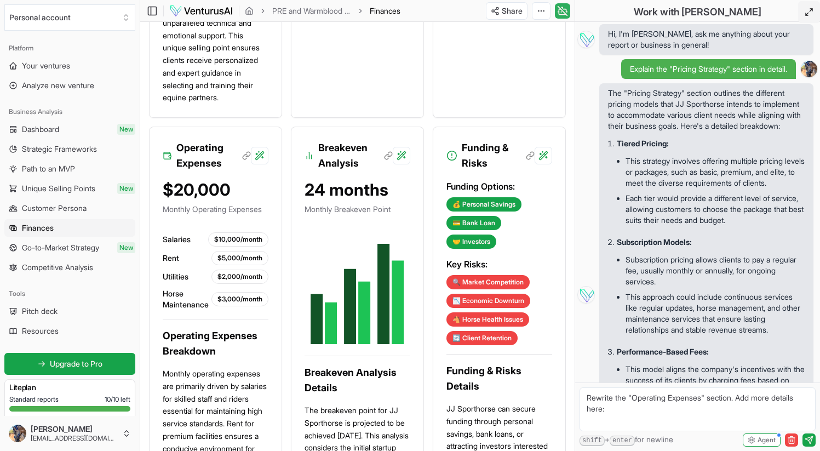
click at [232, 247] on div "$10,000/month" at bounding box center [238, 239] width 60 height 14
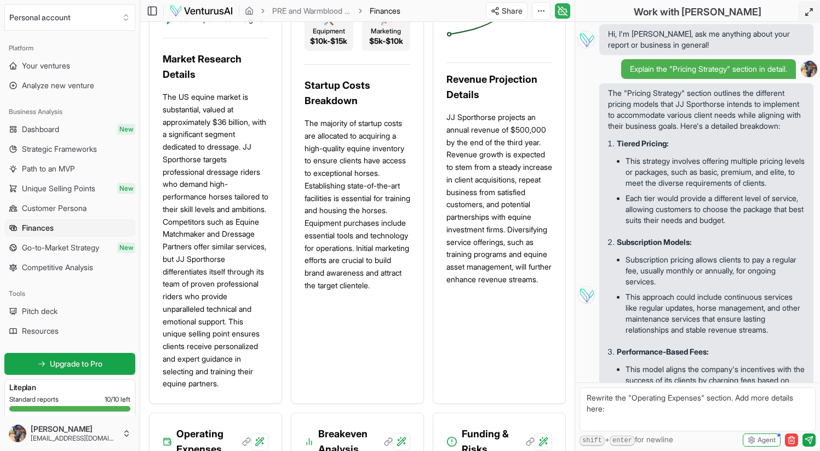
scroll to position [466, 0]
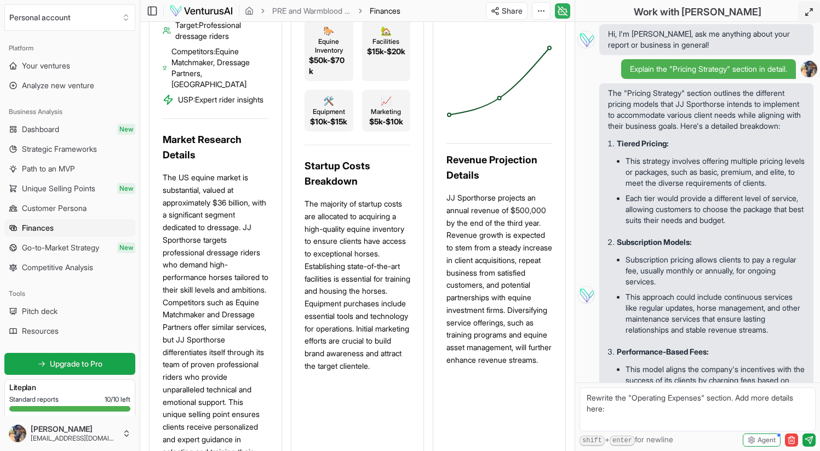
click at [220, 280] on p "The US equine market is substantial, valued at approximately $36 billion, with …" at bounding box center [216, 320] width 106 height 299
click at [224, 279] on p "The US equine market is substantial, valued at approximately $36 billion, with …" at bounding box center [216, 320] width 106 height 299
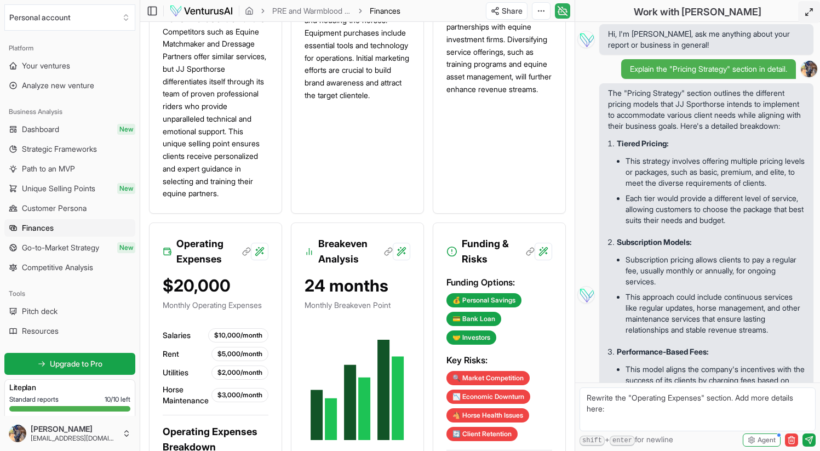
scroll to position [784, 0]
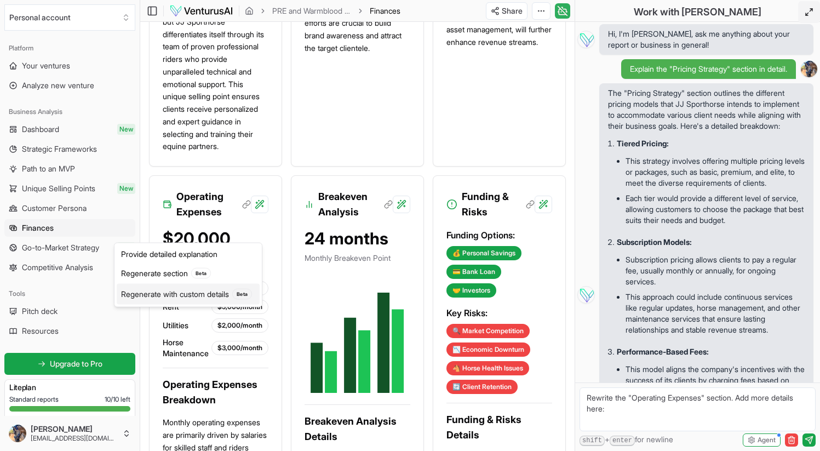
click at [161, 294] on div "Regenerate with custom details Beta" at bounding box center [188, 294] width 143 height 21
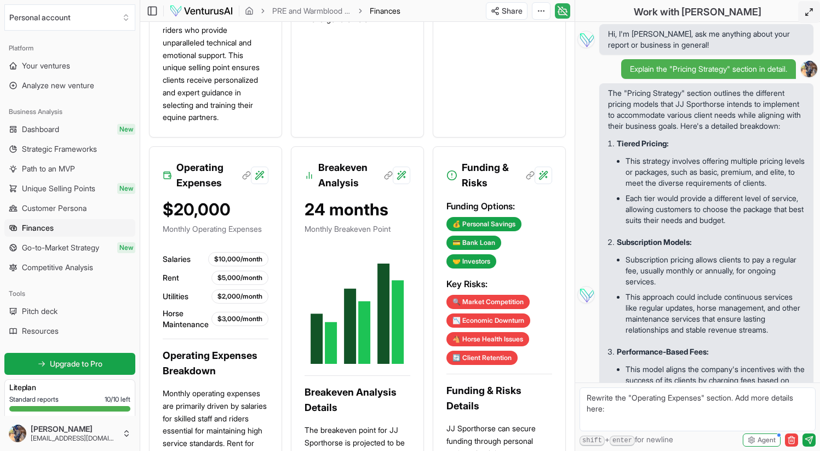
scroll to position [816, 0]
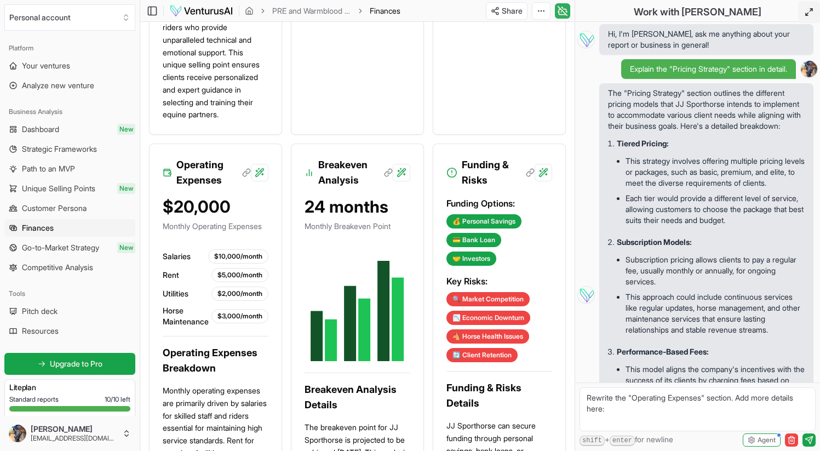
click at [172, 262] on span "Salaries" at bounding box center [177, 256] width 28 height 11
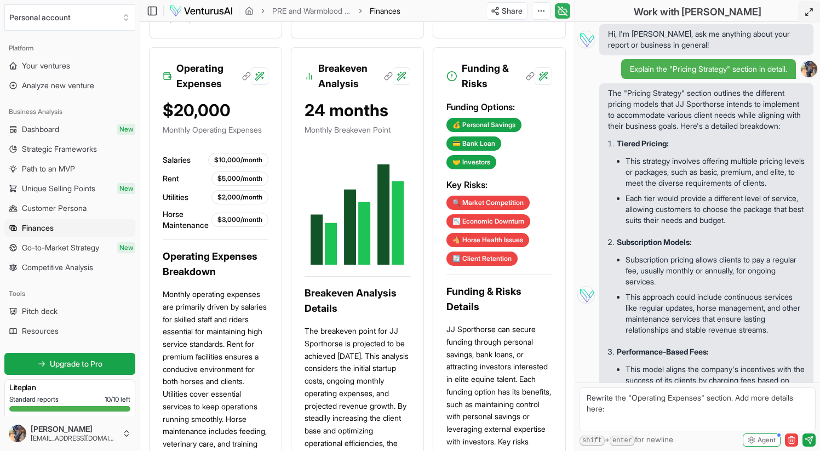
scroll to position [905, 0]
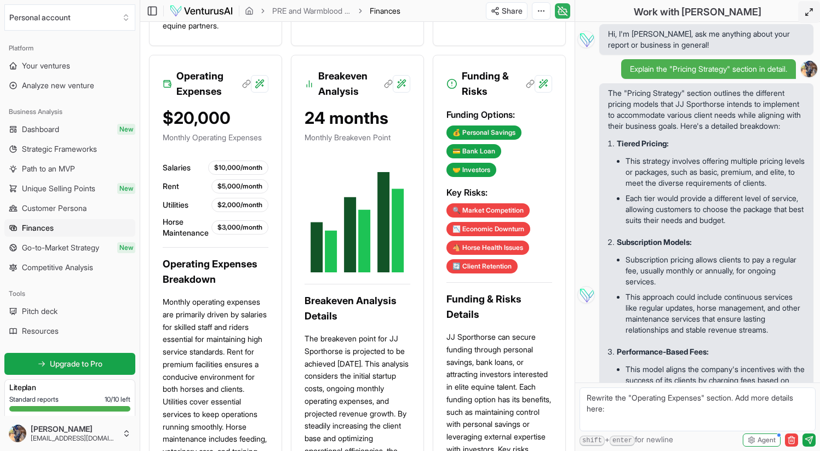
click at [224, 175] on div "$10,000/month" at bounding box center [238, 168] width 60 height 14
click at [226, 193] on div "$5,000/month" at bounding box center [239, 186] width 57 height 14
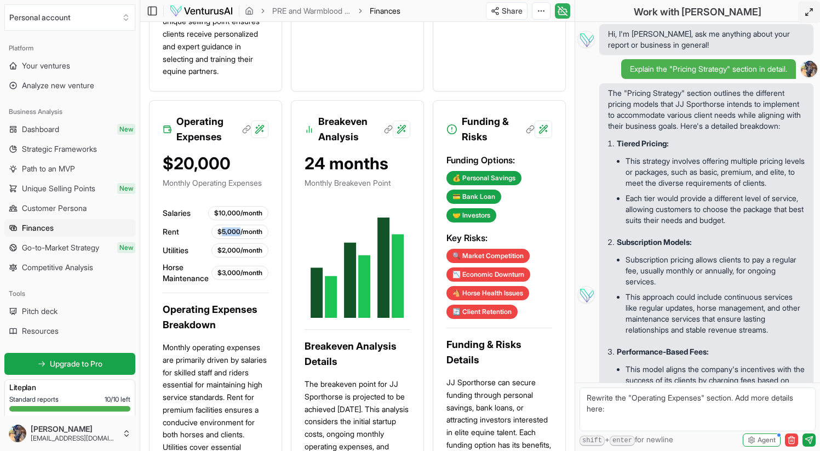
scroll to position [859, 0]
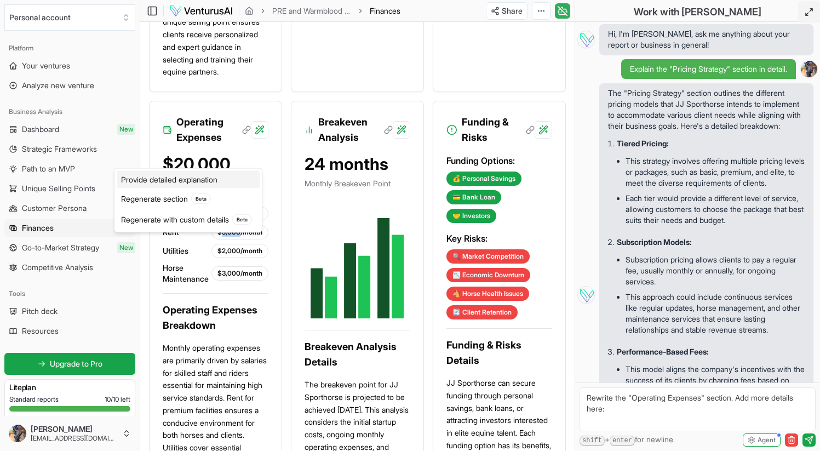
click at [168, 182] on div "Provide detailed explanation" at bounding box center [188, 180] width 143 height 18
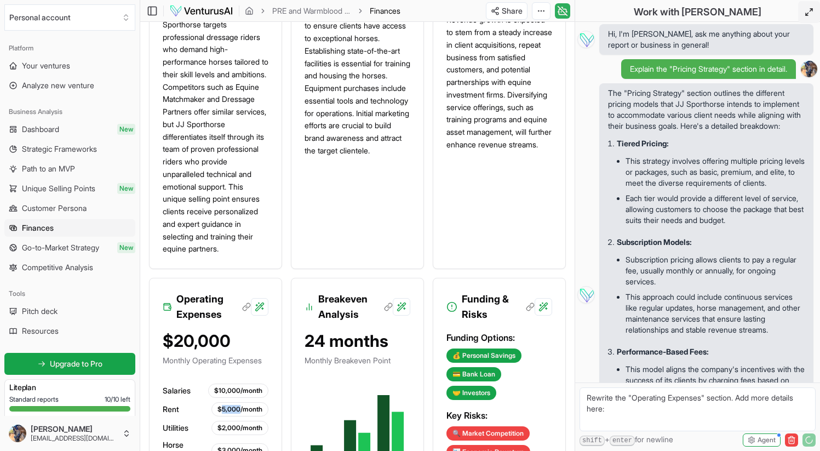
scroll to position [626, 0]
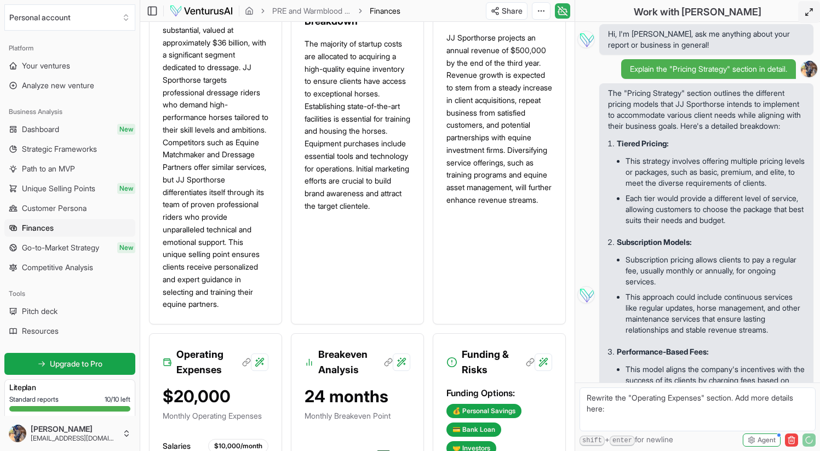
click at [564, 11] on icon at bounding box center [562, 10] width 11 height 13
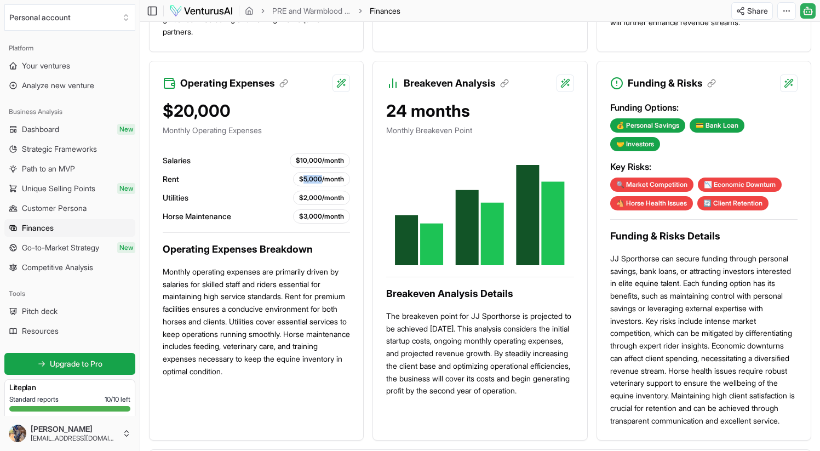
scroll to position [775, 0]
click at [729, 71] on div "Edit in Google Docs" at bounding box center [745, 69] width 89 height 18
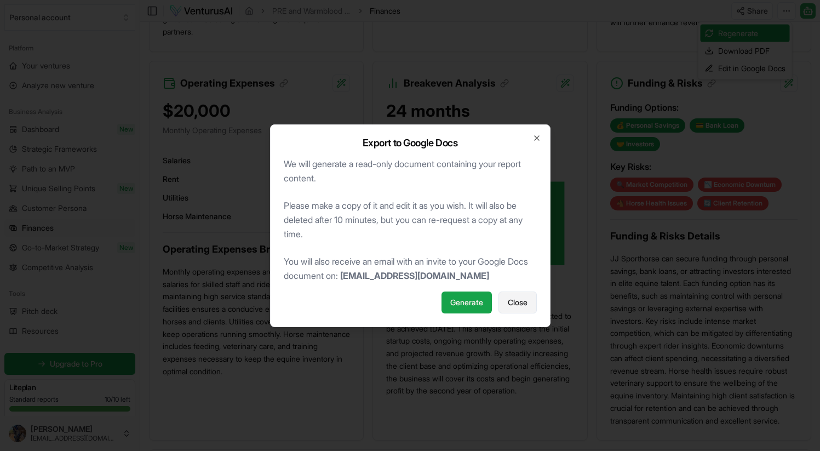
click at [516, 303] on span "Close" at bounding box center [518, 302] width 20 height 11
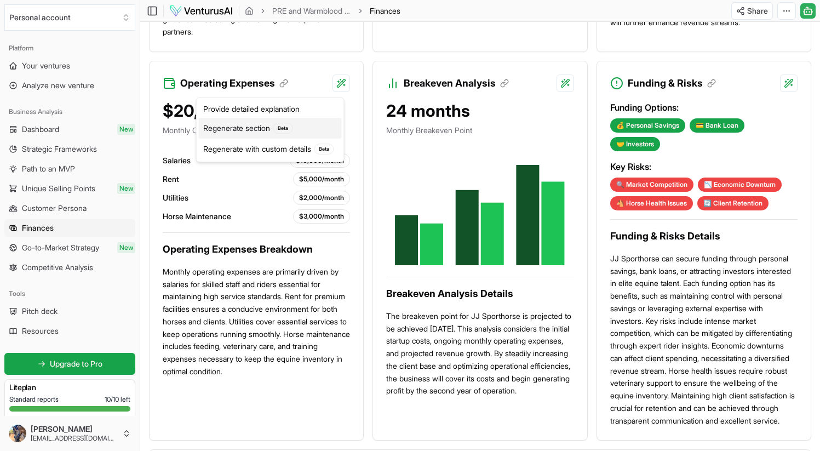
click at [264, 131] on div "Regenerate section Beta" at bounding box center [270, 128] width 143 height 21
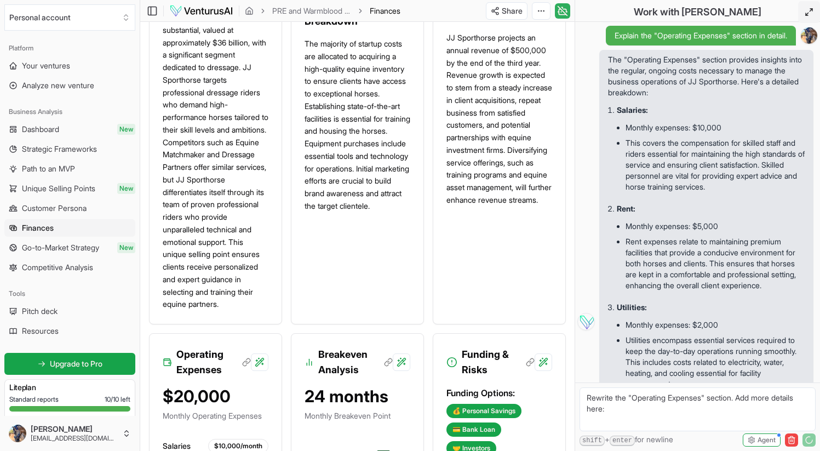
scroll to position [499, 0]
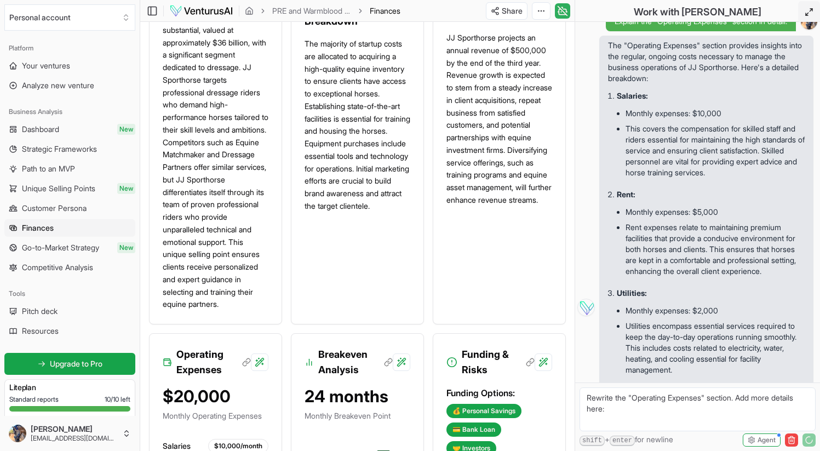
click at [668, 121] on li "Monthly expenses: $10,000" at bounding box center [715, 113] width 179 height 15
click at [691, 121] on li "Monthly expenses: $10,000" at bounding box center [715, 113] width 179 height 15
drag, startPoint x: 702, startPoint y: 169, endPoint x: 733, endPoint y: 167, distance: 31.3
click at [733, 121] on li "Monthly expenses: $10,000" at bounding box center [715, 113] width 179 height 15
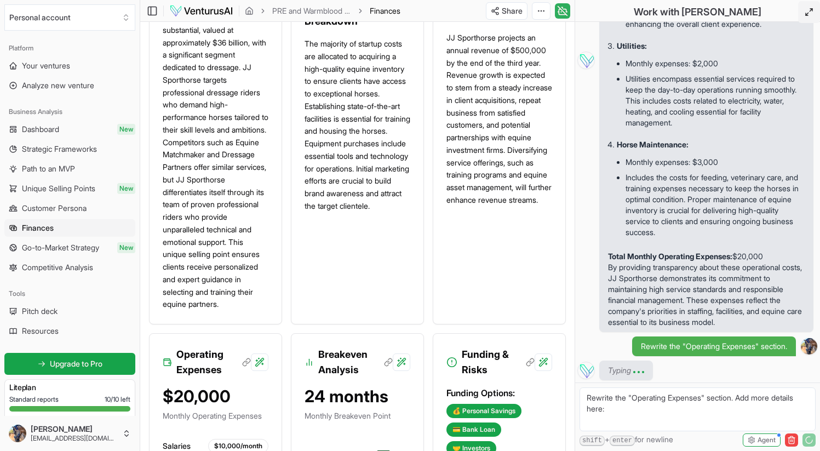
scroll to position [823, 0]
click at [630, 409] on textarea "Rewrite the "Operating Expenses" section. Add more details here:" at bounding box center [698, 409] width 236 height 44
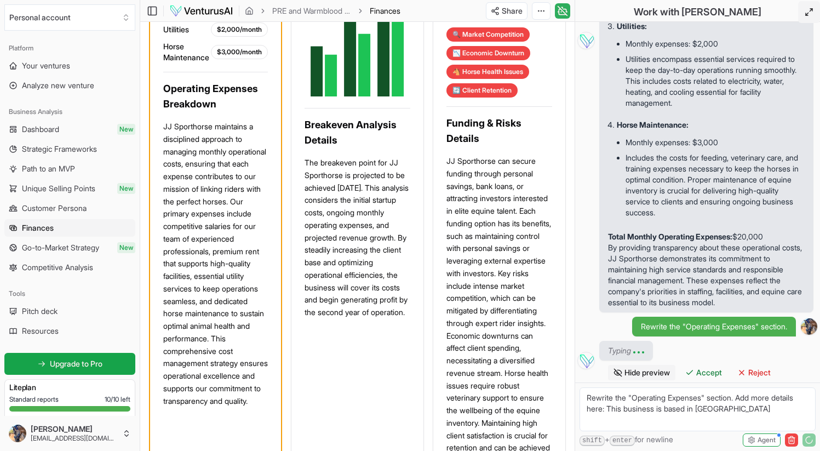
scroll to position [908, 0]
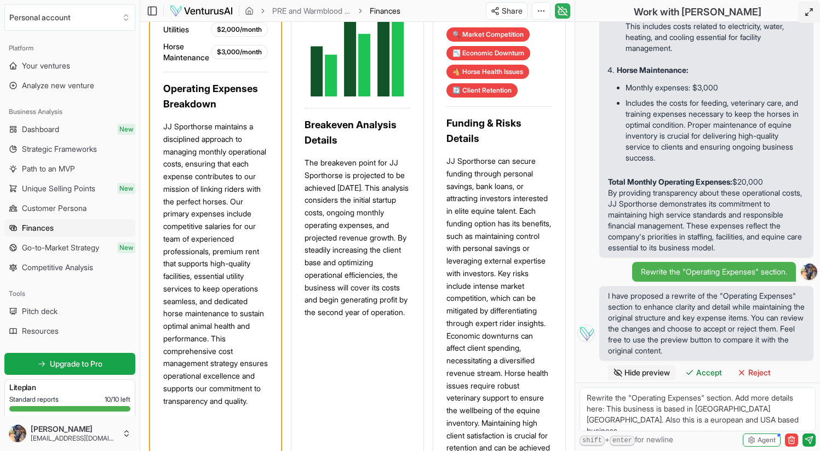
type textarea "Rewrite the "Operating Expenses" section. Add more details here: This business …"
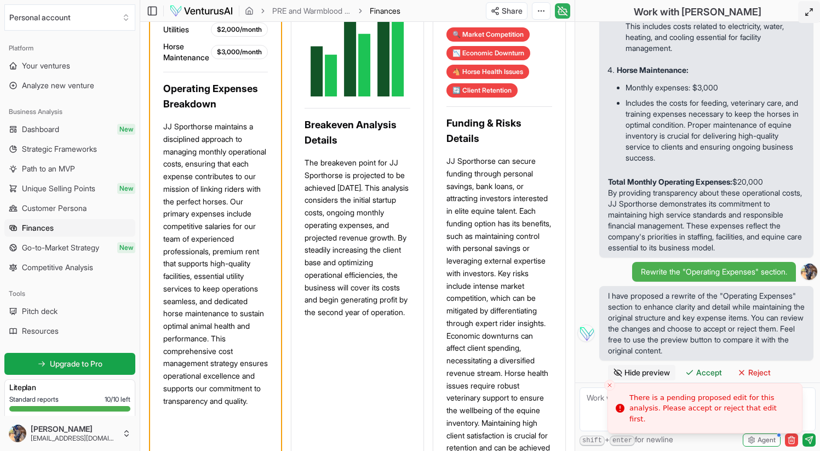
click at [591, 412] on textarea at bounding box center [698, 409] width 236 height 44
click at [620, 413] on icon "Notifications alt+T" at bounding box center [620, 413] width 9 height 9
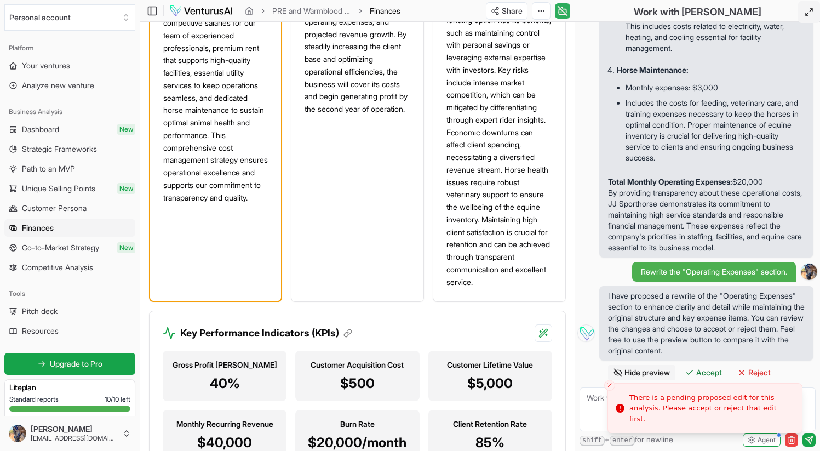
scroll to position [1330, 0]
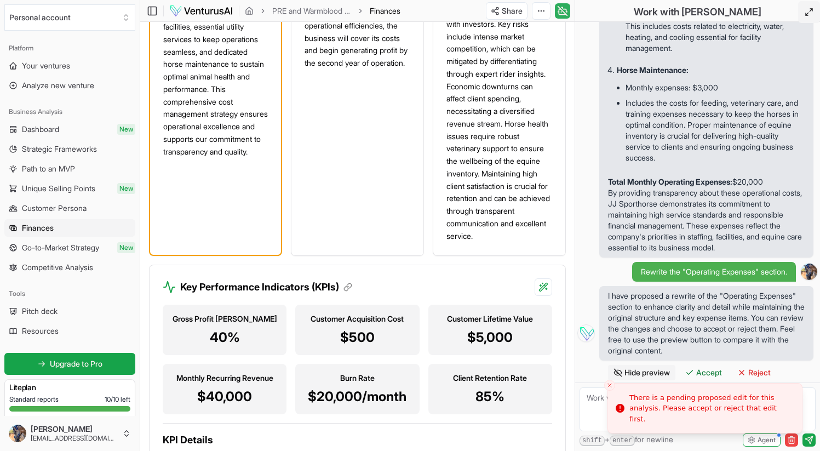
click at [719, 341] on span "I have proposed a rewrite of the "Operating Expenses" section to enhance clarit…" at bounding box center [706, 323] width 197 height 66
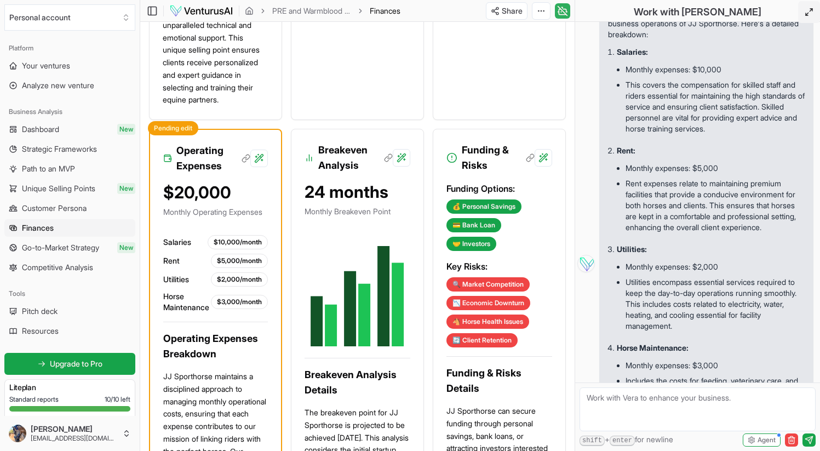
scroll to position [856, 0]
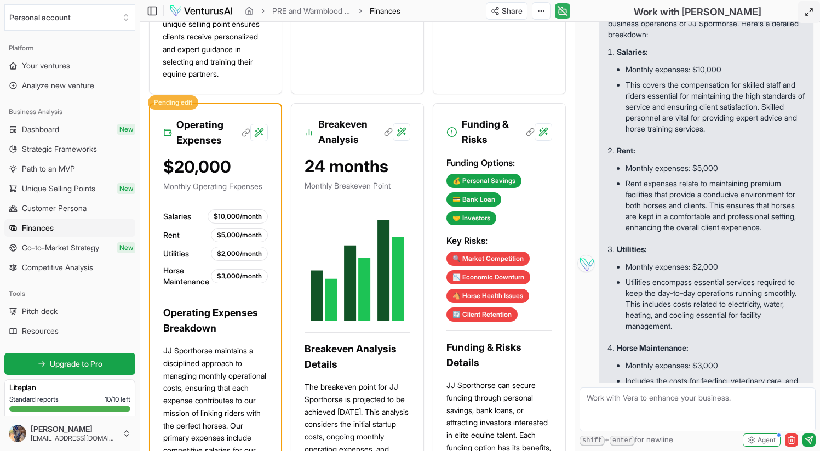
click at [173, 110] on div "Pending edit" at bounding box center [173, 102] width 50 height 14
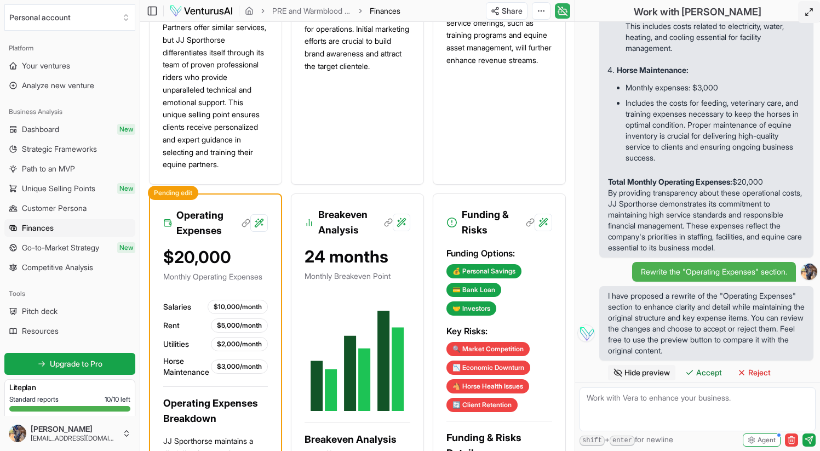
scroll to position [908, 0]
click at [755, 371] on span "Reject" at bounding box center [759, 372] width 22 height 11
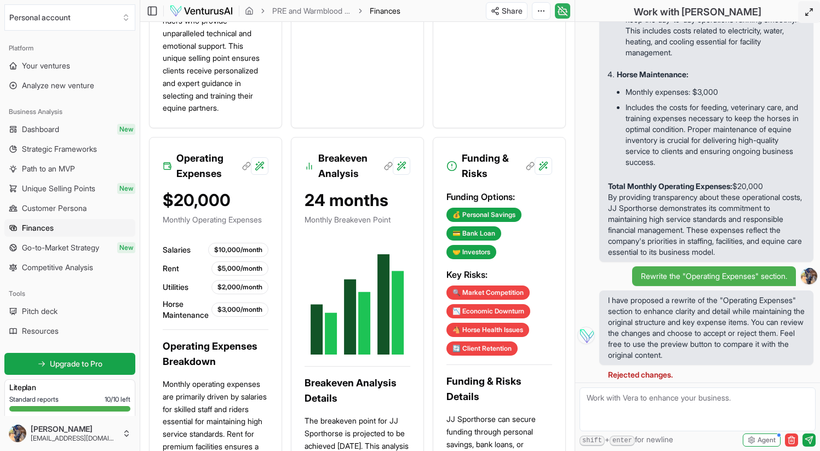
scroll to position [904, 0]
click at [659, 402] on textarea at bounding box center [698, 409] width 236 height 44
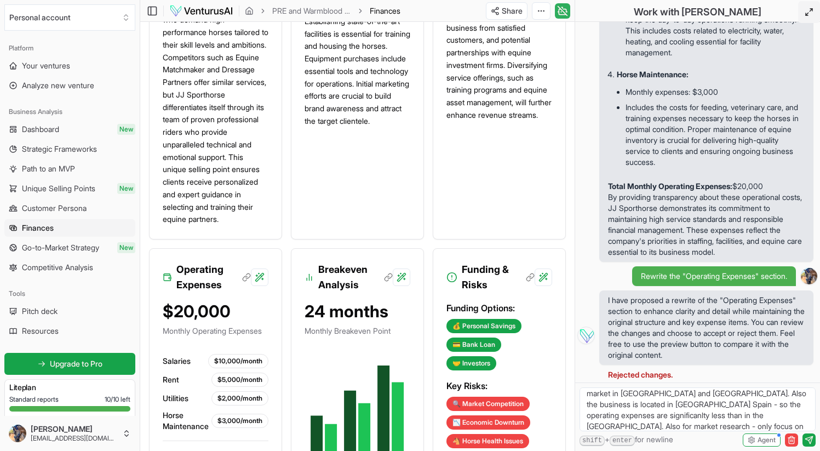
scroll to position [26, 0]
type textarea "Change the market research to focus only on the dressage market in [GEOGRAPHIC_…"
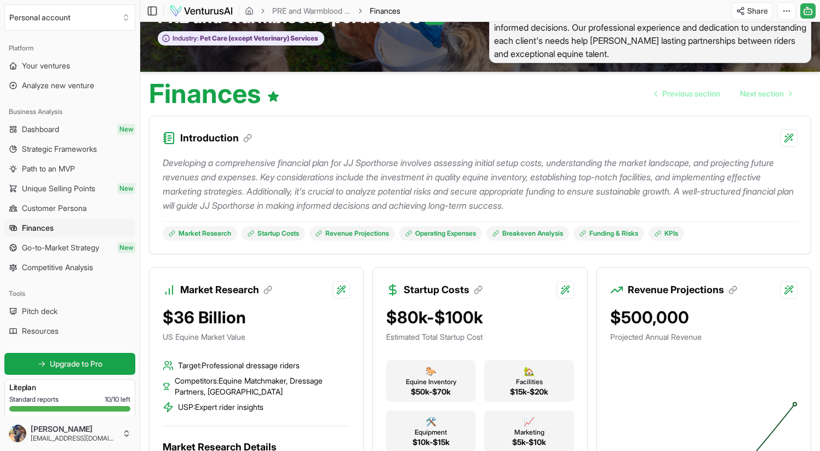
scroll to position [0, 0]
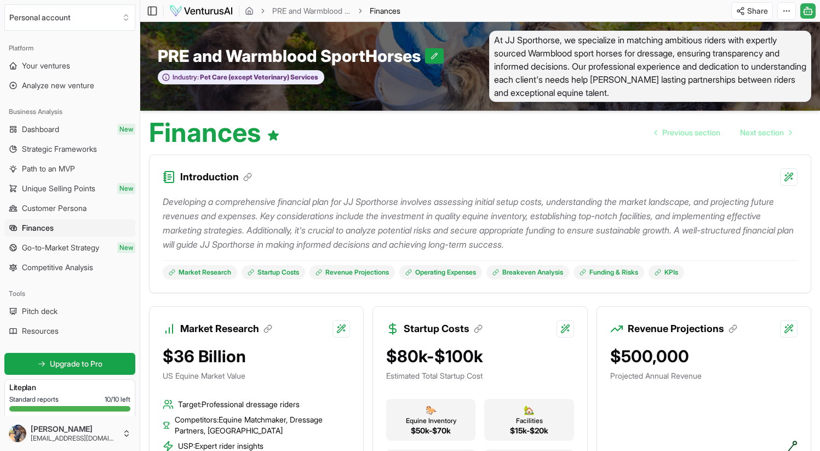
click at [794, 9] on icon at bounding box center [808, 10] width 11 height 13
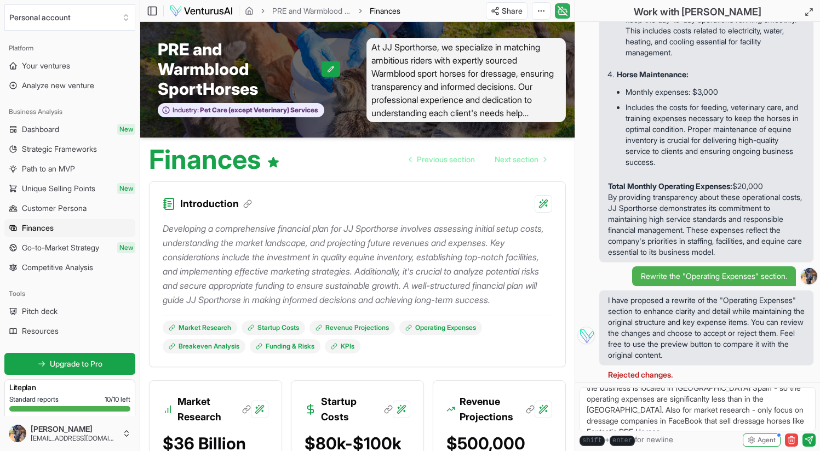
scroll to position [10, 0]
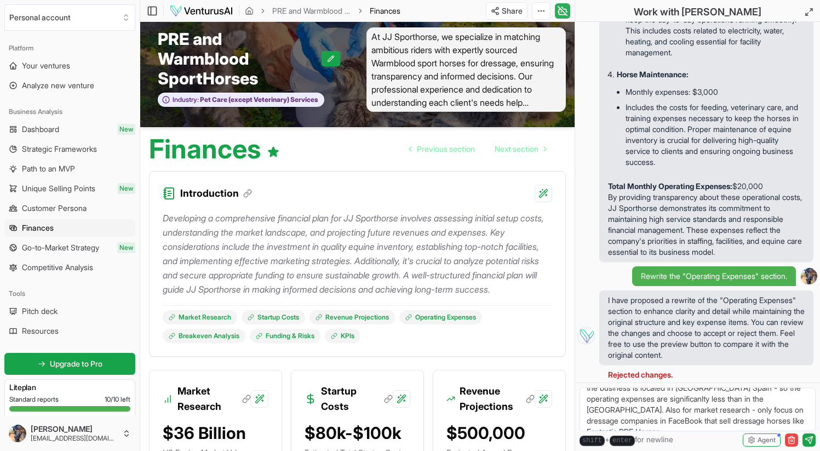
click at [747, 421] on textarea "Change the market research to focus only on the dressage market in [GEOGRAPHIC_…" at bounding box center [698, 409] width 236 height 44
type textarea "Change the market research to focus only on the dressage market in [GEOGRAPHIC_…"
click at [794, 437] on icon "submit" at bounding box center [809, 440] width 9 height 9
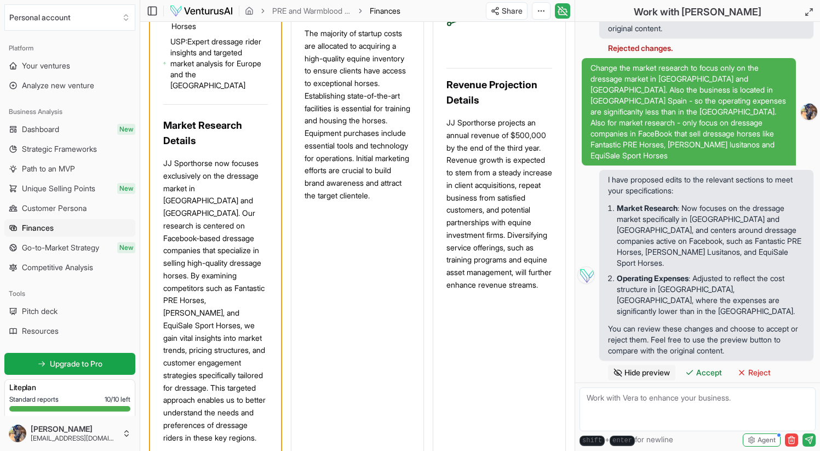
scroll to position [639, 0]
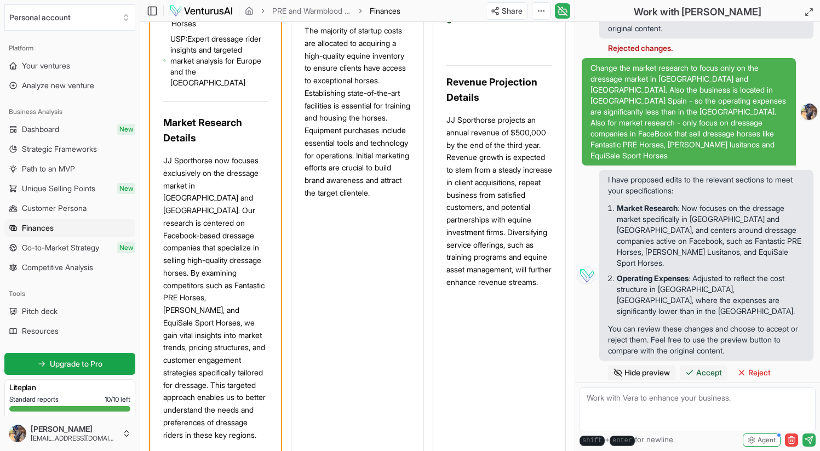
click at [715, 371] on span "Accept" at bounding box center [709, 372] width 26 height 11
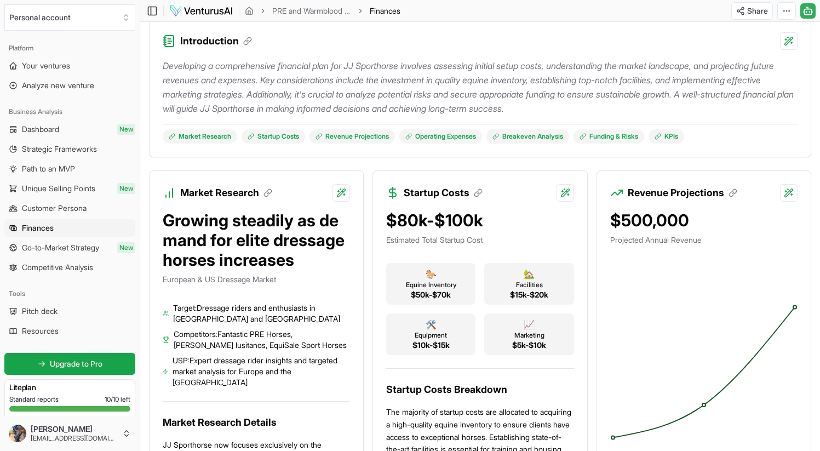
scroll to position [0, 0]
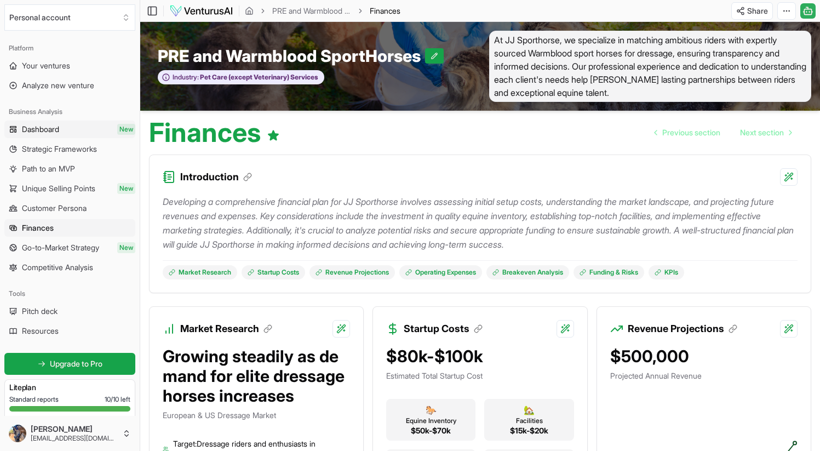
click at [98, 131] on link "Dashboard New" at bounding box center [69, 130] width 131 height 18
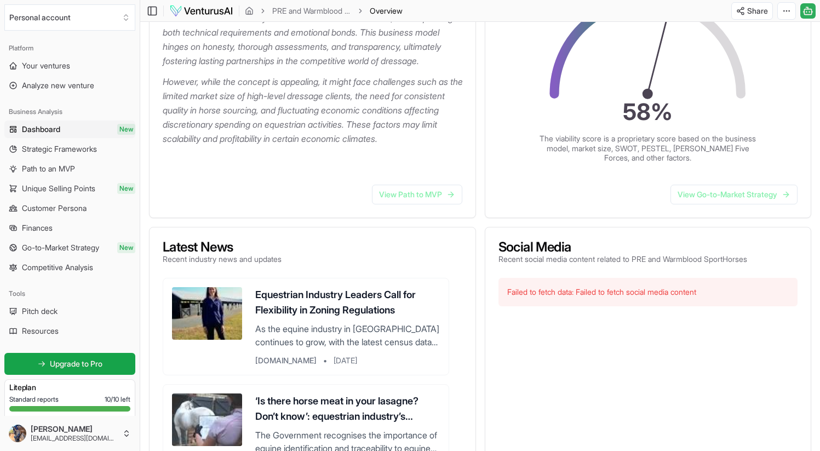
scroll to position [241, 0]
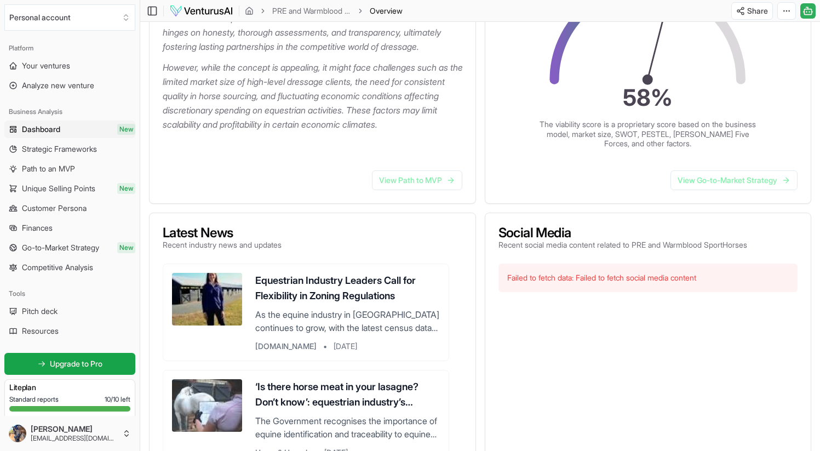
click at [404, 242] on div "Latest News Recent industry news and updates" at bounding box center [313, 238] width 300 height 24
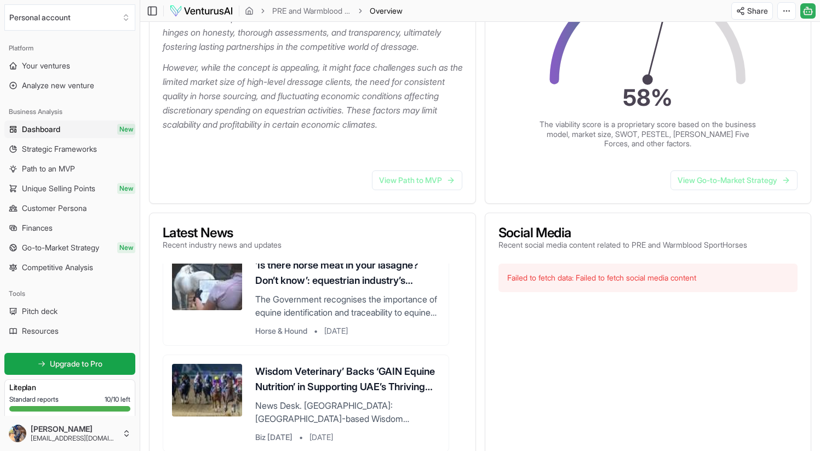
scroll to position [165, 0]
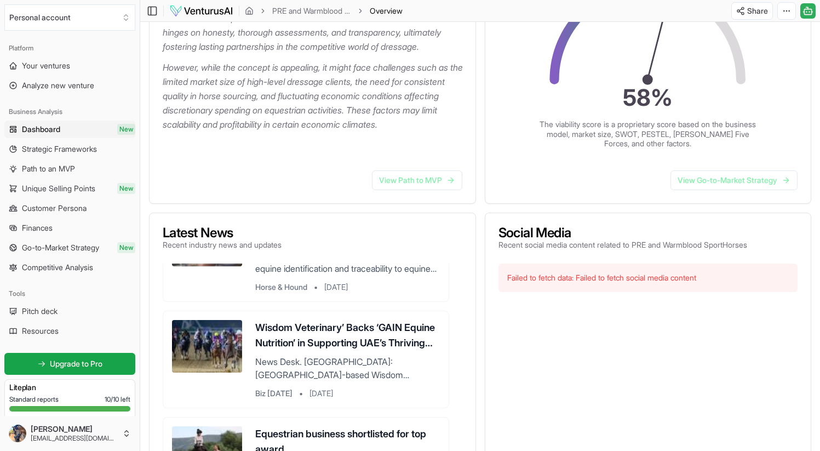
click at [794, 12] on icon at bounding box center [808, 10] width 11 height 13
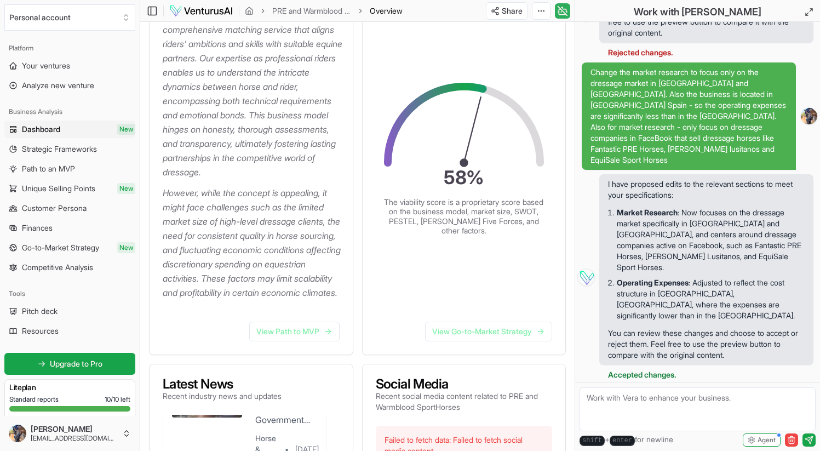
scroll to position [187, 0]
click at [611, 405] on textarea at bounding box center [698, 409] width 236 height 44
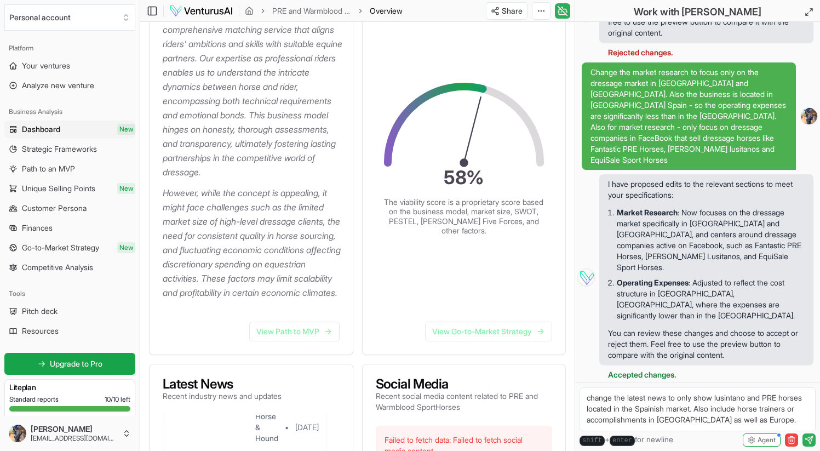
type textarea "change the latest news to only show lusintano and PRE horses located in the Spa…"
click at [794, 441] on icon "submit" at bounding box center [809, 440] width 9 height 9
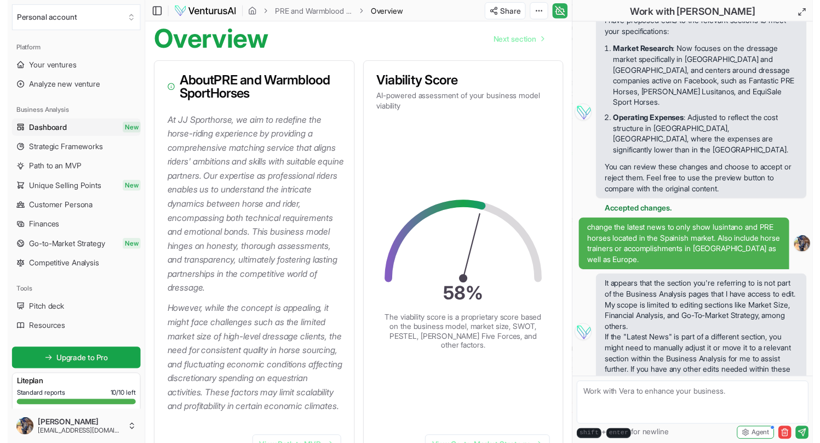
scroll to position [0, 0]
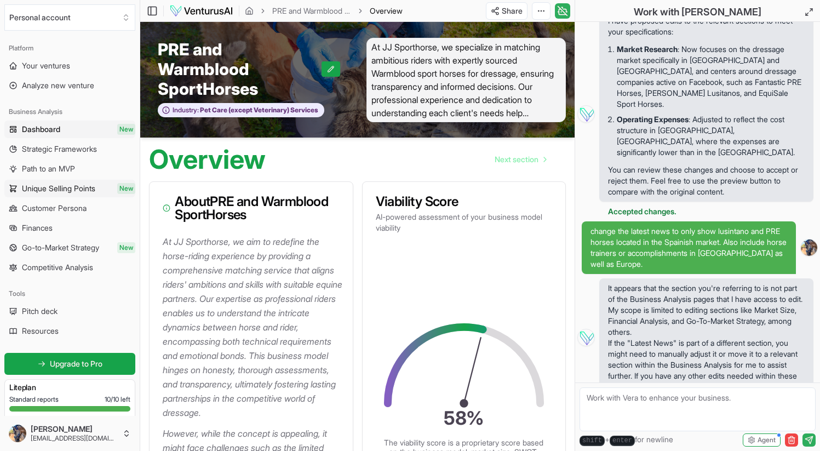
click at [71, 184] on span "Unique Selling Points" at bounding box center [58, 188] width 73 height 11
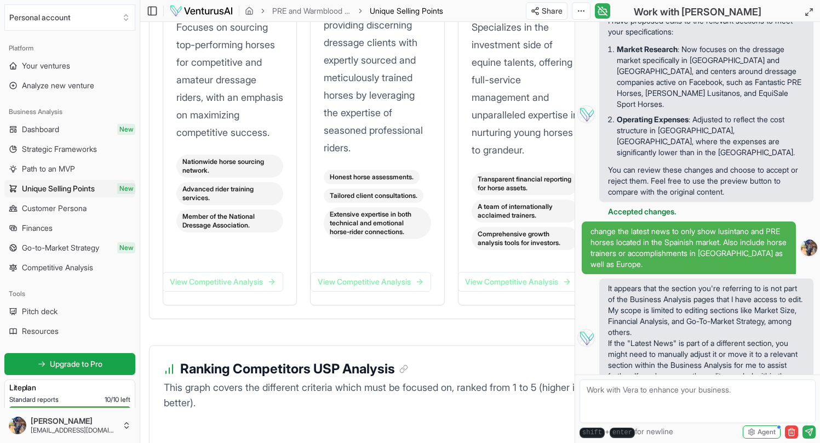
scroll to position [2438, 0]
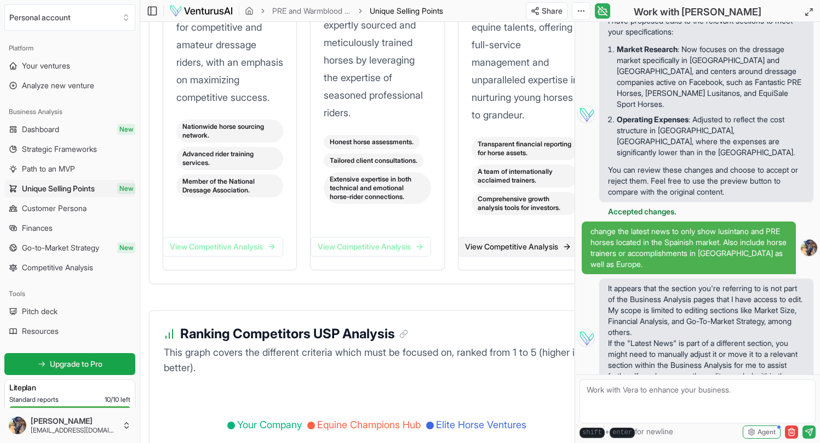
click at [516, 256] on link "View Competitive Analysis" at bounding box center [518, 247] width 121 height 20
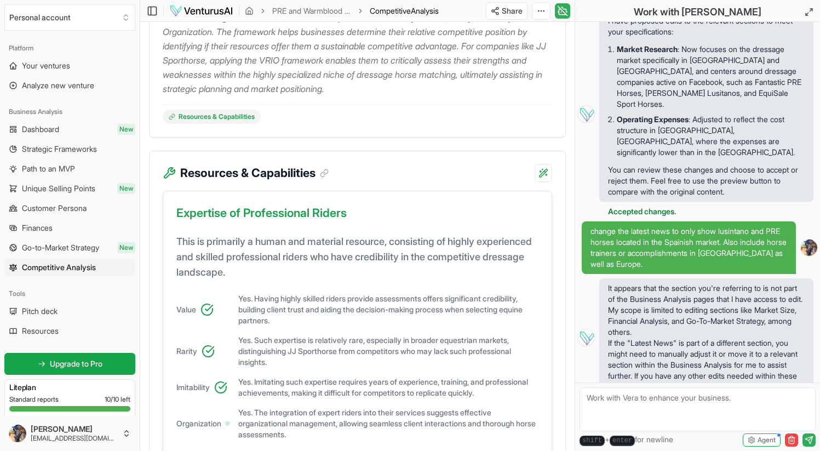
scroll to position [127, 0]
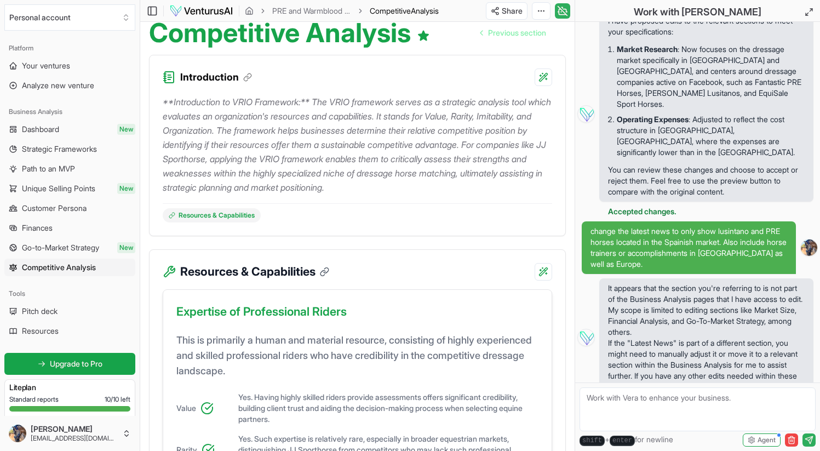
click at [325, 273] on icon at bounding box center [325, 272] width 10 height 10
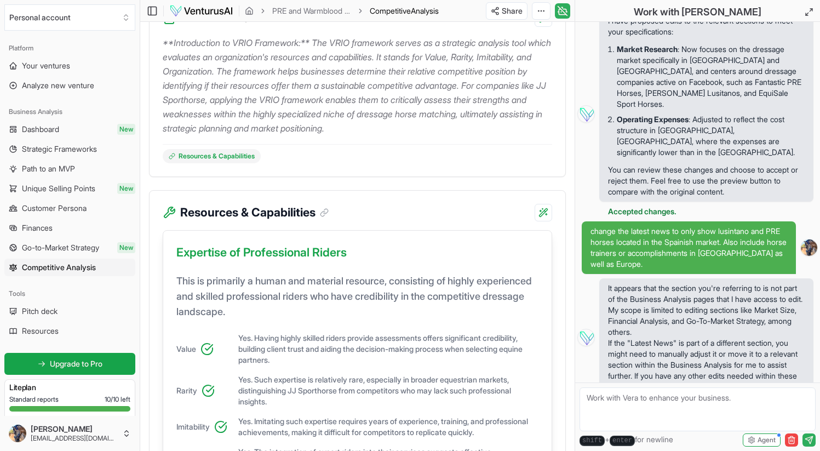
scroll to position [145, 0]
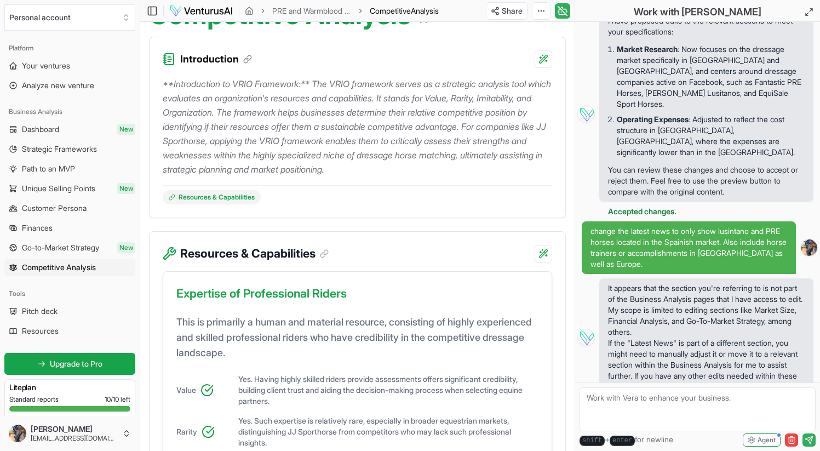
click at [167, 252] on icon at bounding box center [169, 254] width 14 height 14
click at [544, 256] on html "We value your privacy We use cookies to enhance your browsing experience, serve…" at bounding box center [410, 80] width 820 height 451
click at [361, 306] on html "We value your privacy We use cookies to enhance your browsing experience, serve…" at bounding box center [410, 80] width 820 height 451
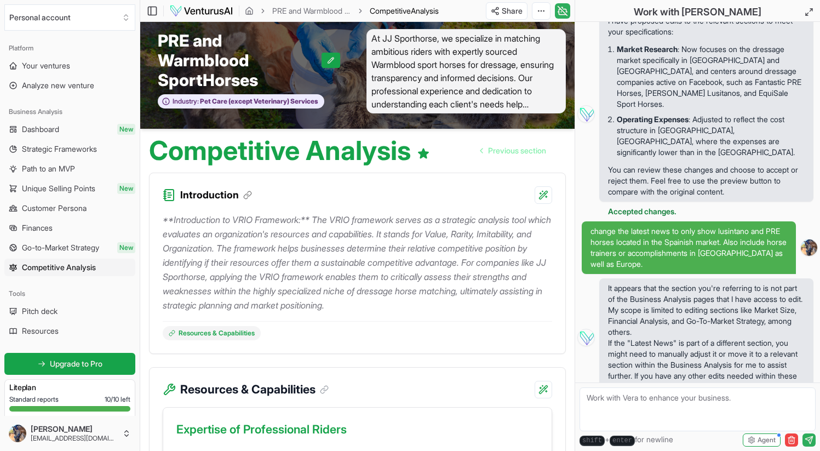
scroll to position [0, 0]
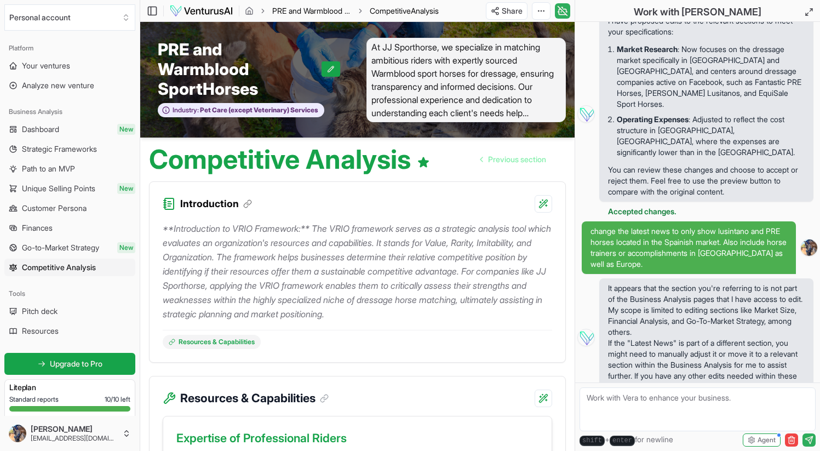
click at [307, 13] on link "PRE and Warmblood SportHorses" at bounding box center [311, 10] width 79 height 11
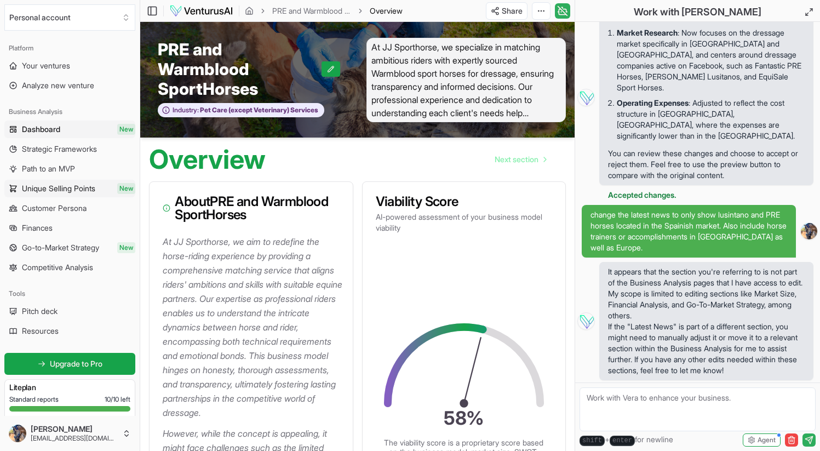
click at [95, 187] on span "Unique Selling Points" at bounding box center [58, 188] width 73 height 11
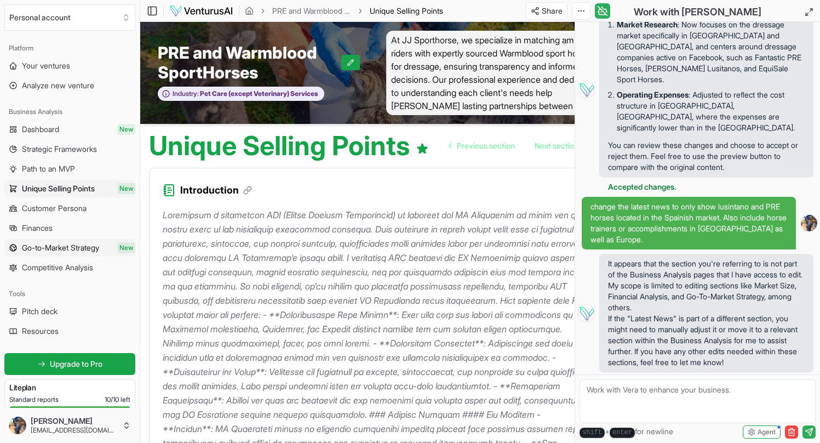
click at [91, 249] on span "Go-to-Market Strategy" at bounding box center [60, 247] width 77 height 11
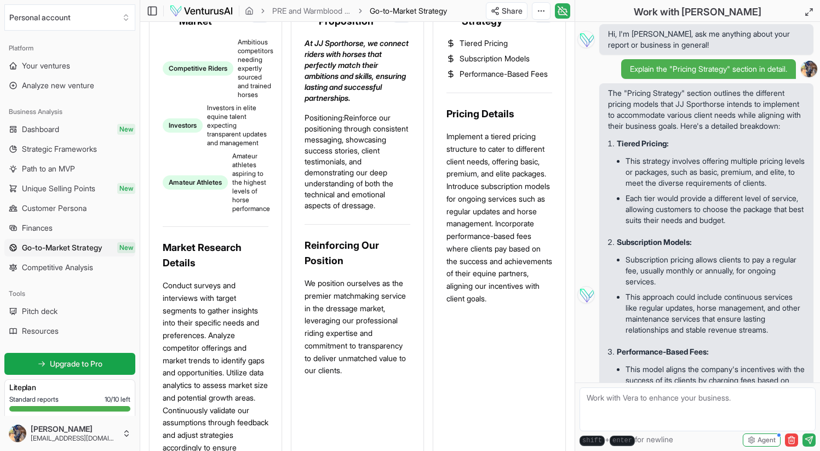
scroll to position [380, 0]
